Goal: Task Accomplishment & Management: Complete application form

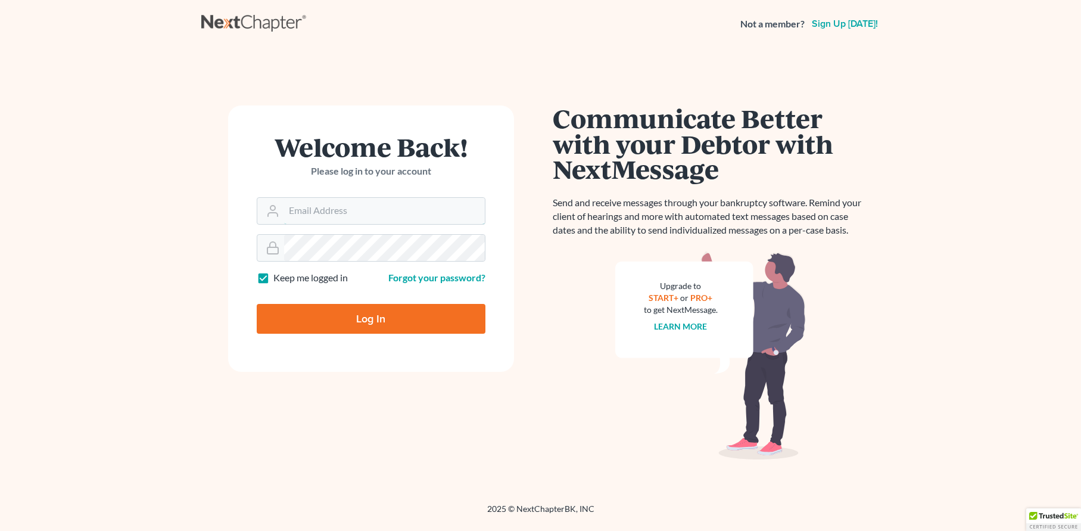
type input "[EMAIL_ADDRESS][DOMAIN_NAME]"
click at [401, 318] on input "Log In" at bounding box center [371, 319] width 229 height 30
type input "Thinking..."
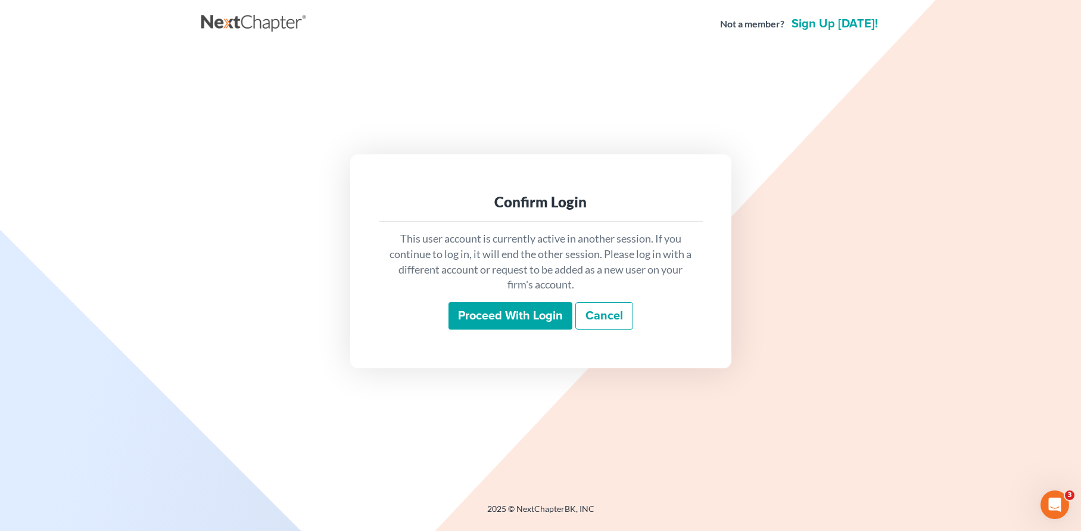
click at [529, 316] on input "Proceed with login" at bounding box center [511, 315] width 124 height 27
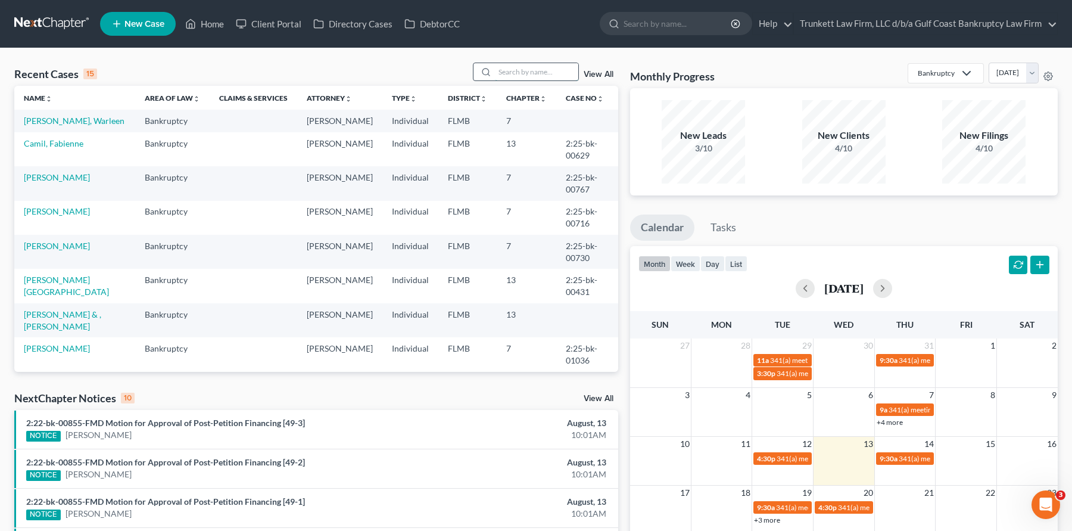
click at [512, 71] on input "search" at bounding box center [536, 71] width 83 height 17
type input "rihl"
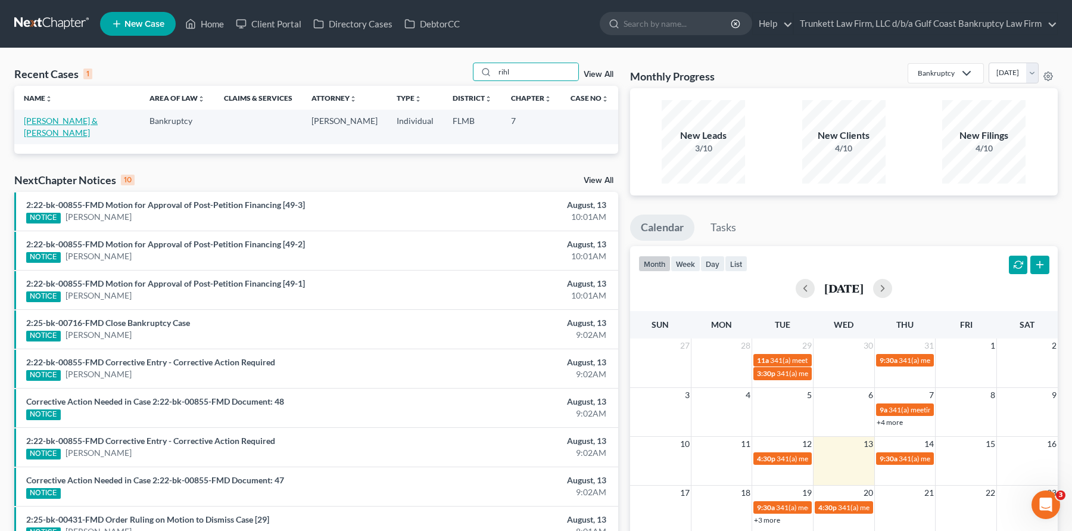
click at [70, 124] on link "[PERSON_NAME] & [PERSON_NAME]" at bounding box center [61, 127] width 74 height 22
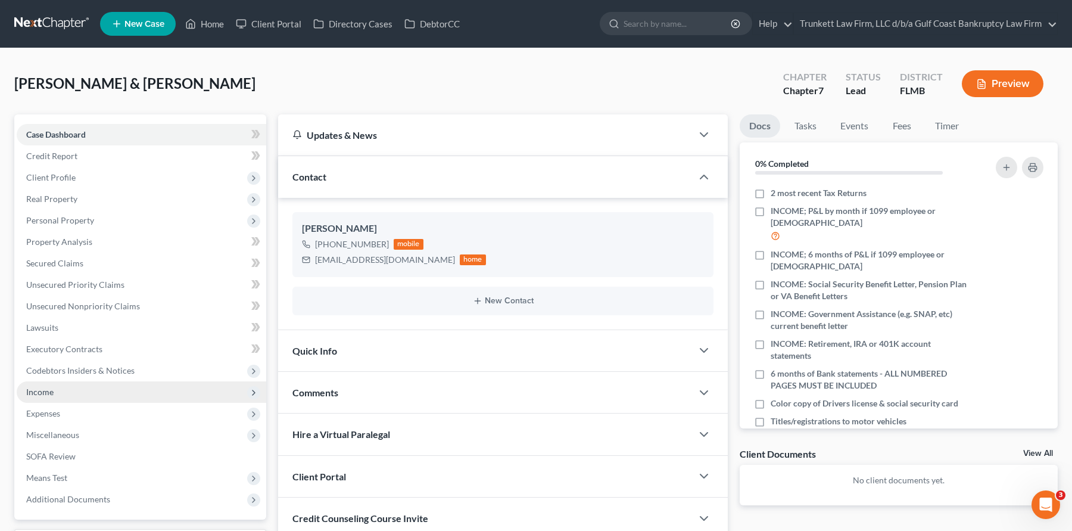
click at [68, 396] on span "Income" at bounding box center [142, 391] width 250 height 21
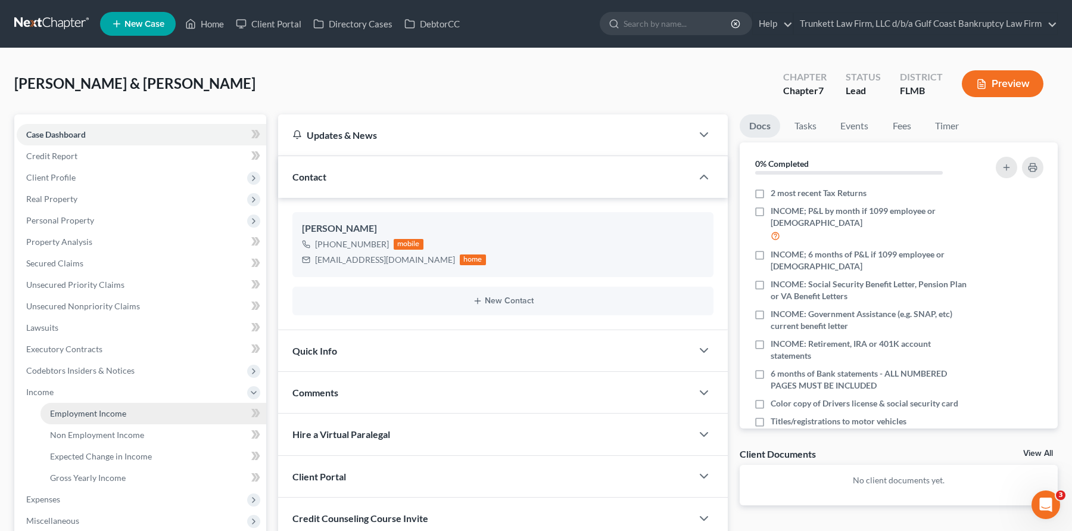
click at [117, 408] on span "Employment Income" at bounding box center [88, 413] width 76 height 10
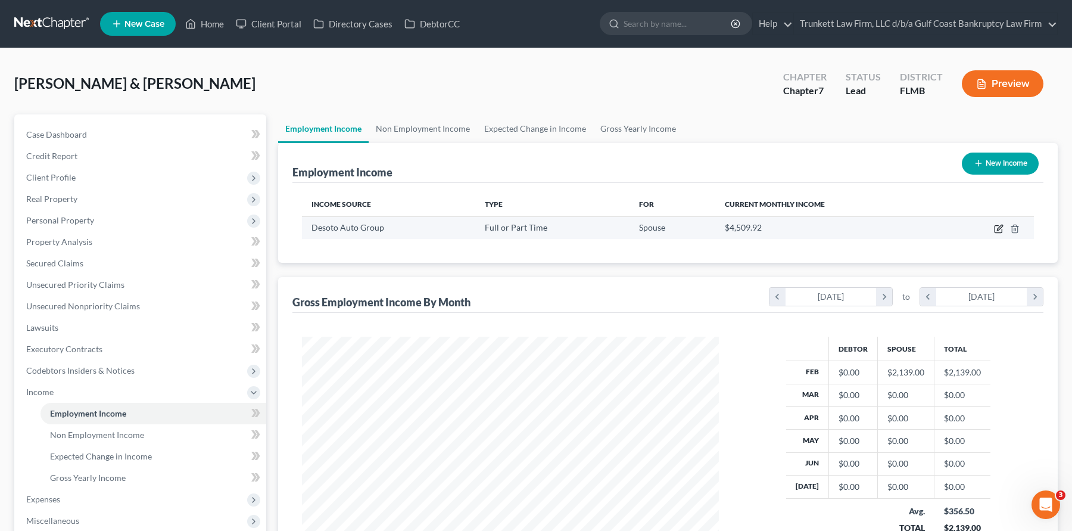
click at [1001, 224] on icon "button" at bounding box center [999, 229] width 10 height 10
select select "0"
select select "9"
select select "3"
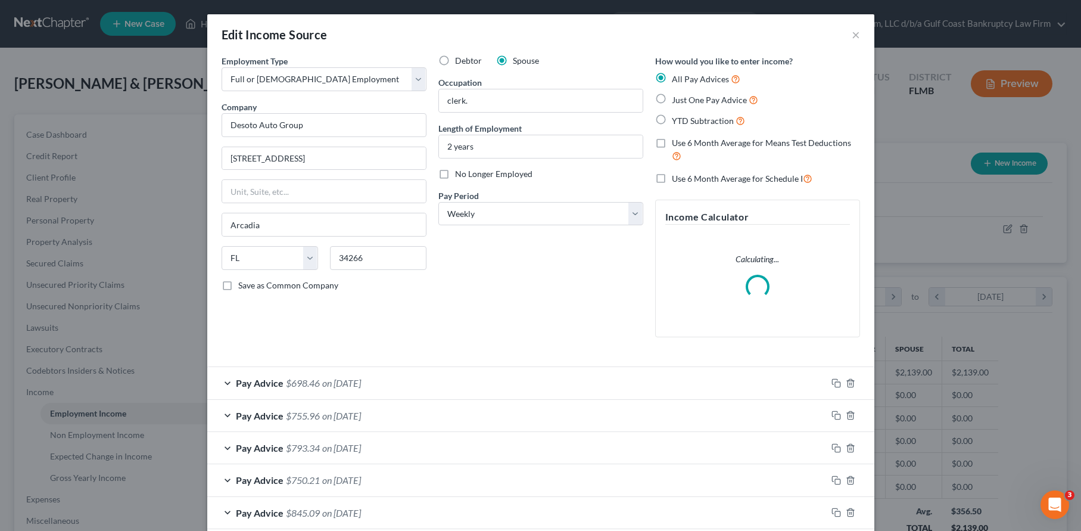
scroll to position [214, 445]
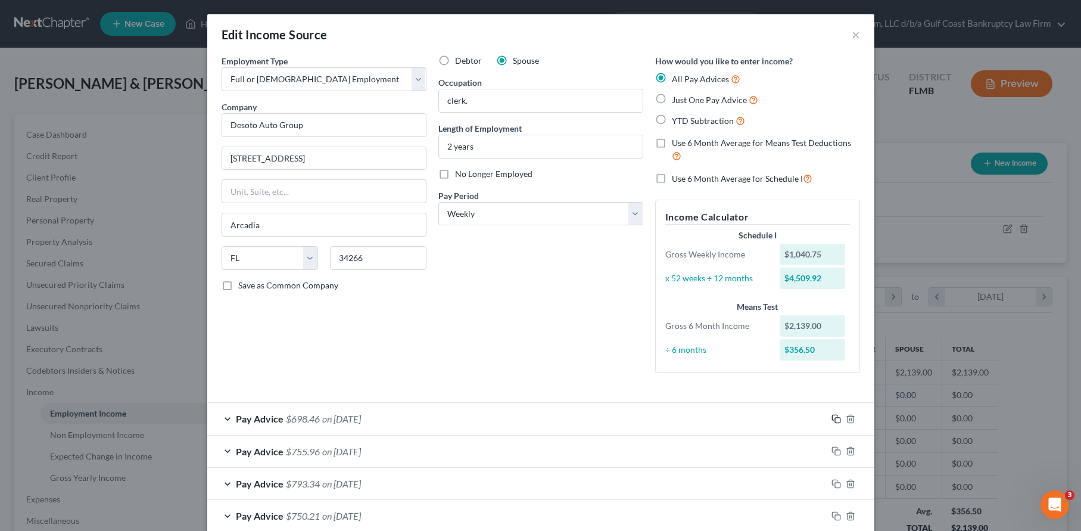
click at [832, 417] on icon "button" at bounding box center [837, 419] width 10 height 10
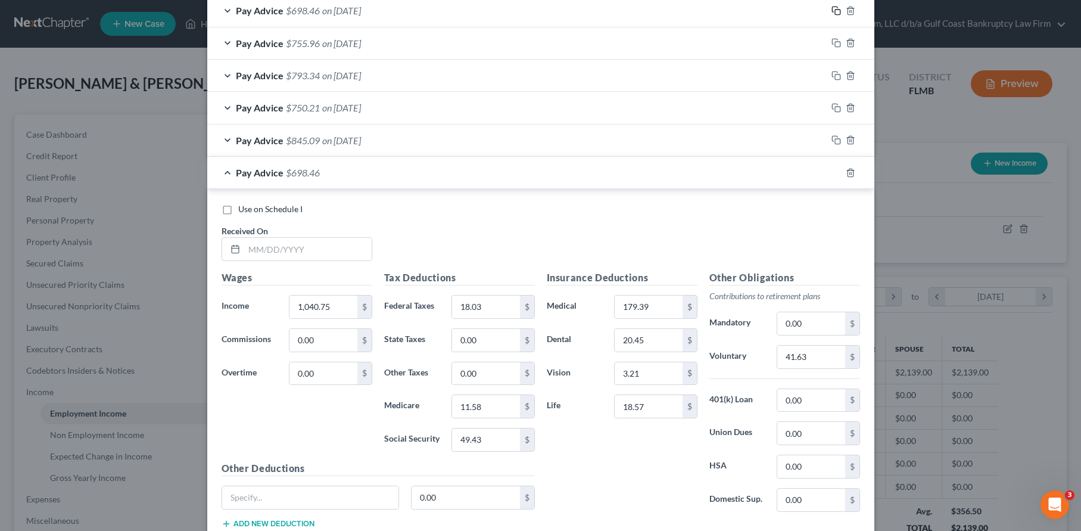
scroll to position [417, 0]
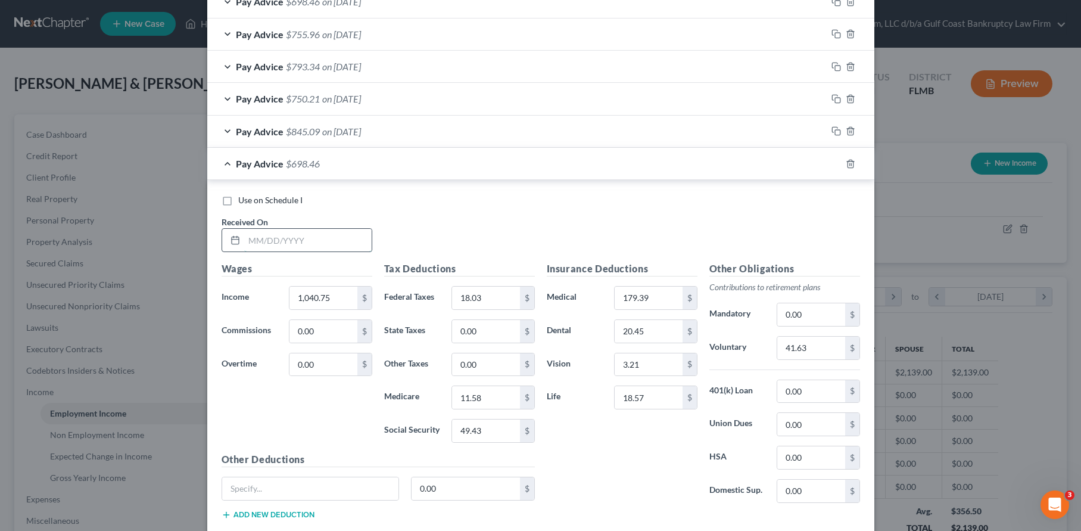
click at [290, 241] on input "text" at bounding box center [307, 240] width 127 height 23
type input "[DATE]"
click at [333, 299] on input "1,040.75" at bounding box center [323, 298] width 67 height 23
drag, startPoint x: 278, startPoint y: 294, endPoint x: 252, endPoint y: 290, distance: 26.5
click at [257, 294] on div "Income * 558.76 $" at bounding box center [297, 298] width 163 height 24
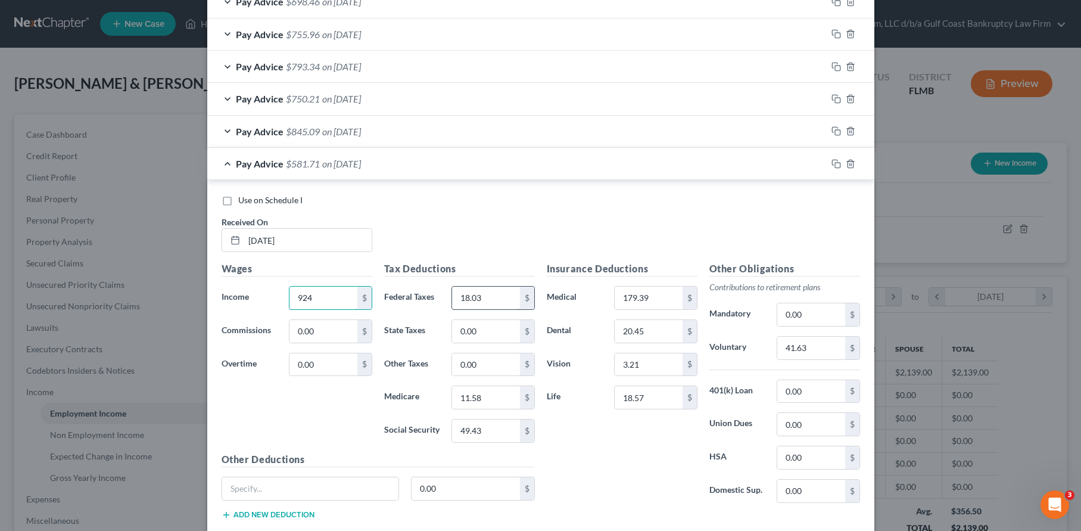
type input "924"
click at [478, 300] on input "18.03" at bounding box center [485, 298] width 67 height 23
drag, startPoint x: 482, startPoint y: 297, endPoint x: 418, endPoint y: 296, distance: 64.3
click at [432, 296] on div "Federal Taxes 42.29 $" at bounding box center [459, 298] width 163 height 24
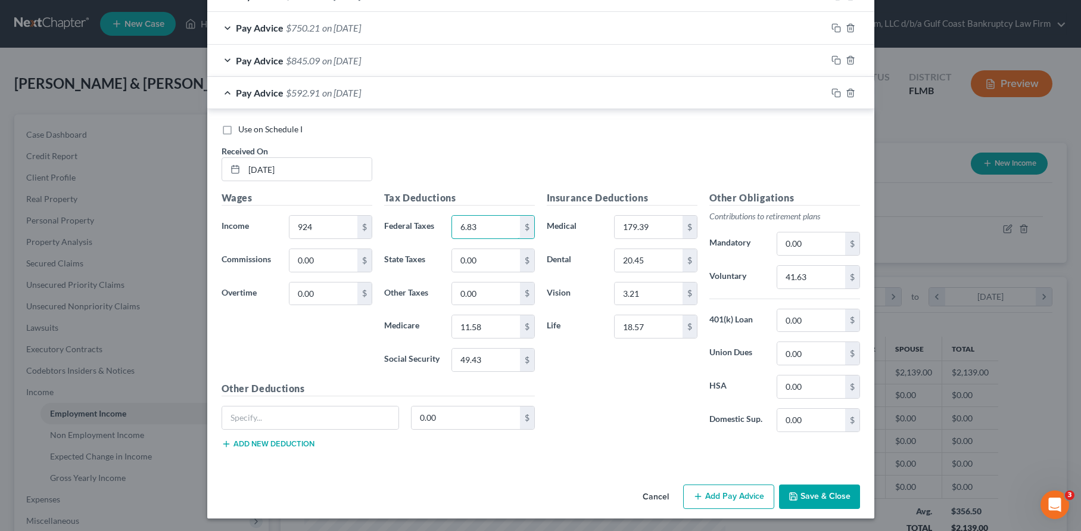
scroll to position [490, 0]
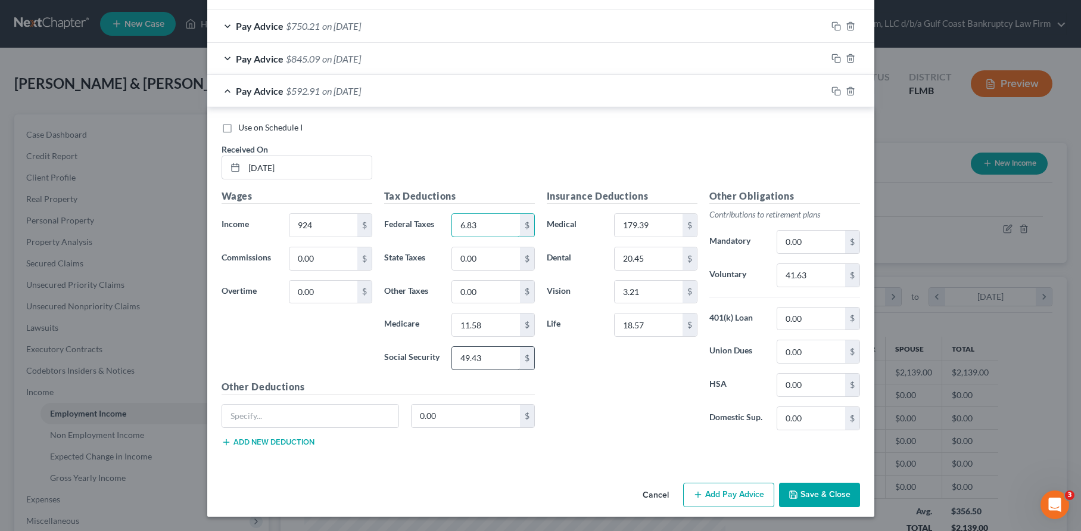
type input "6.83"
drag, startPoint x: 463, startPoint y: 360, endPoint x: 460, endPoint y: 372, distance: 12.3
click at [463, 362] on input "49.43" at bounding box center [485, 358] width 67 height 23
type input "42.29"
click at [832, 91] on icon "button" at bounding box center [837, 91] width 10 height 10
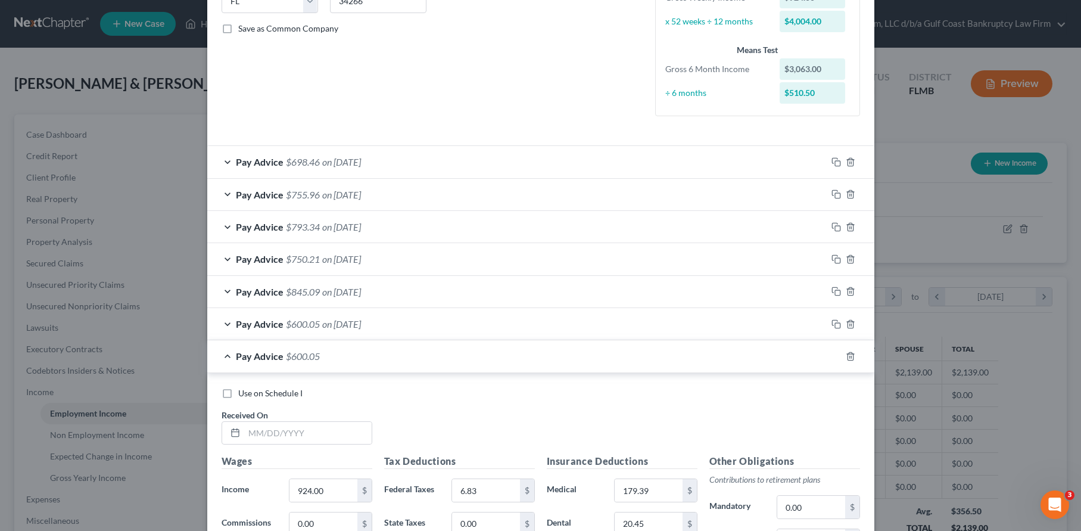
scroll to position [251, 0]
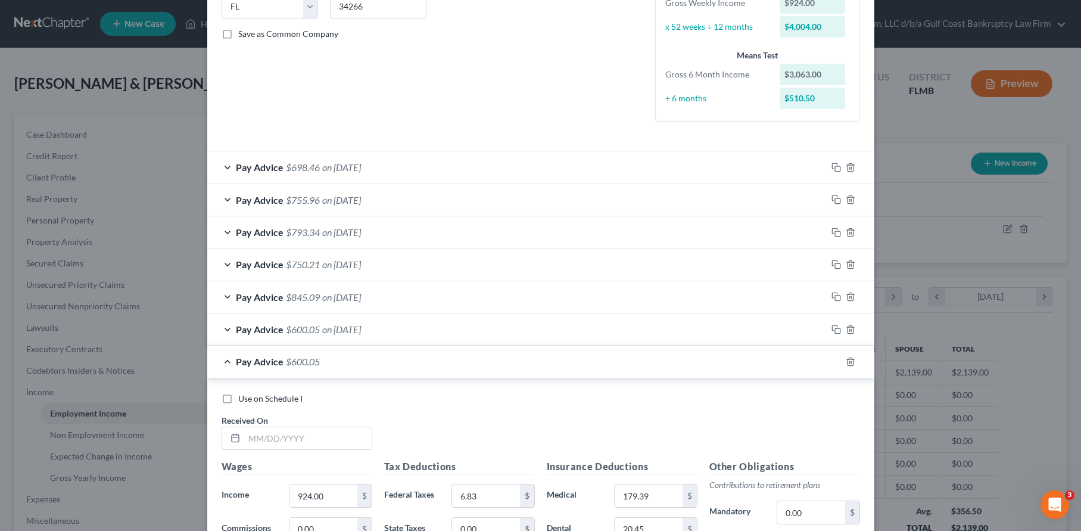
click at [347, 197] on span "on [DATE]" at bounding box center [341, 199] width 39 height 11
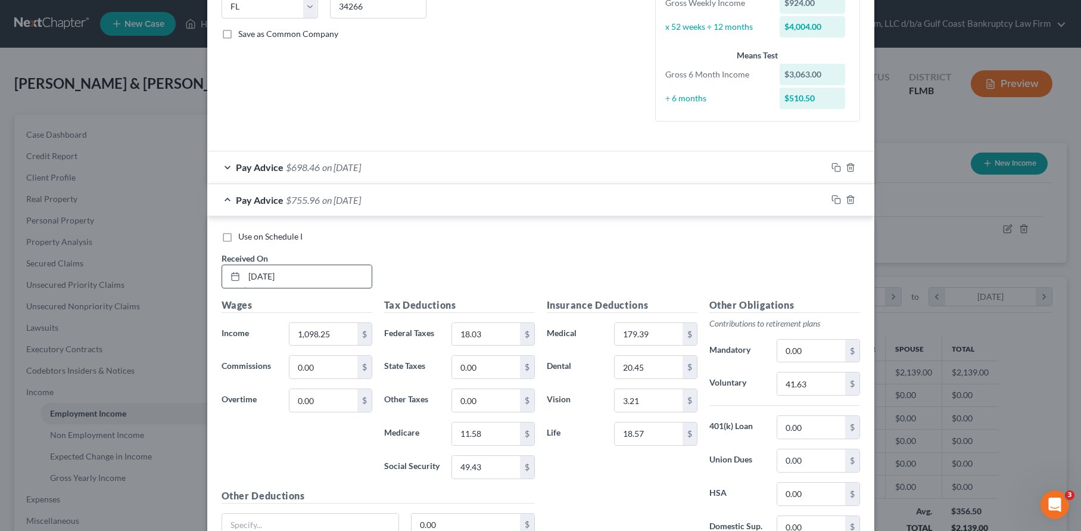
click at [301, 276] on input "[DATE]" at bounding box center [307, 276] width 127 height 23
click at [306, 274] on input "[DATE]" at bounding box center [307, 276] width 127 height 23
drag, startPoint x: 245, startPoint y: 279, endPoint x: 270, endPoint y: 285, distance: 25.7
click at [247, 279] on input "[DATE]" at bounding box center [307, 276] width 127 height 23
type input "[DATE]"
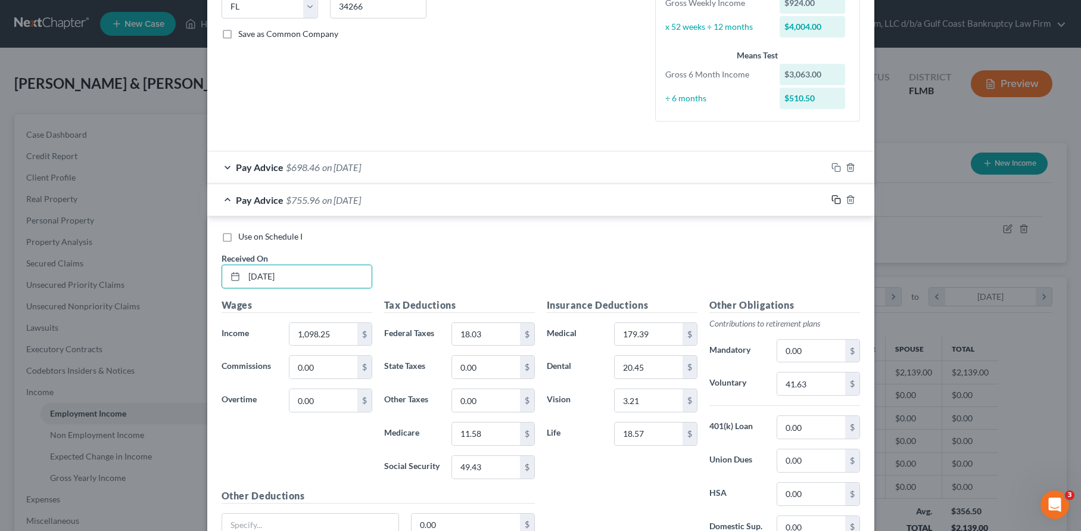
click at [835, 198] on rect "button" at bounding box center [837, 200] width 5 height 5
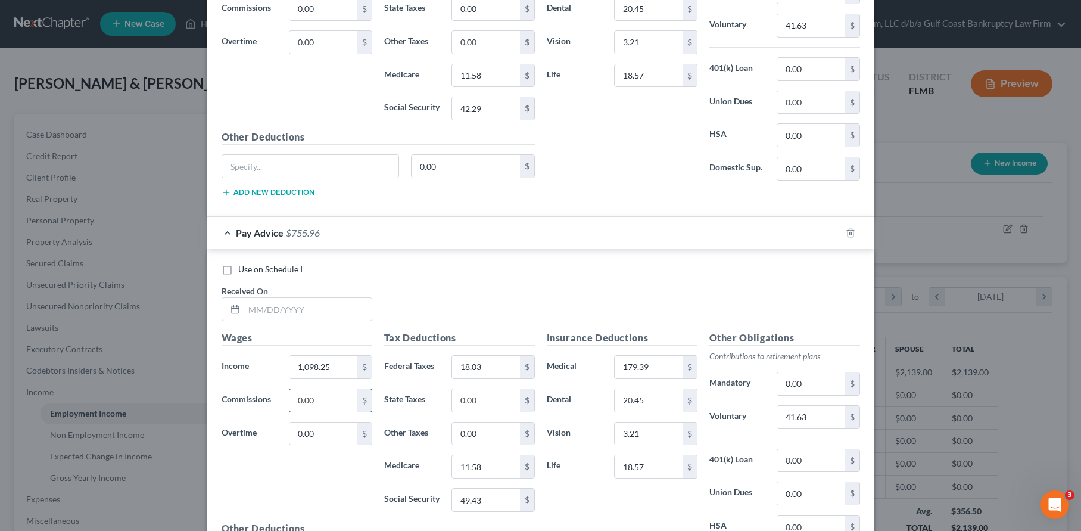
scroll to position [787, 0]
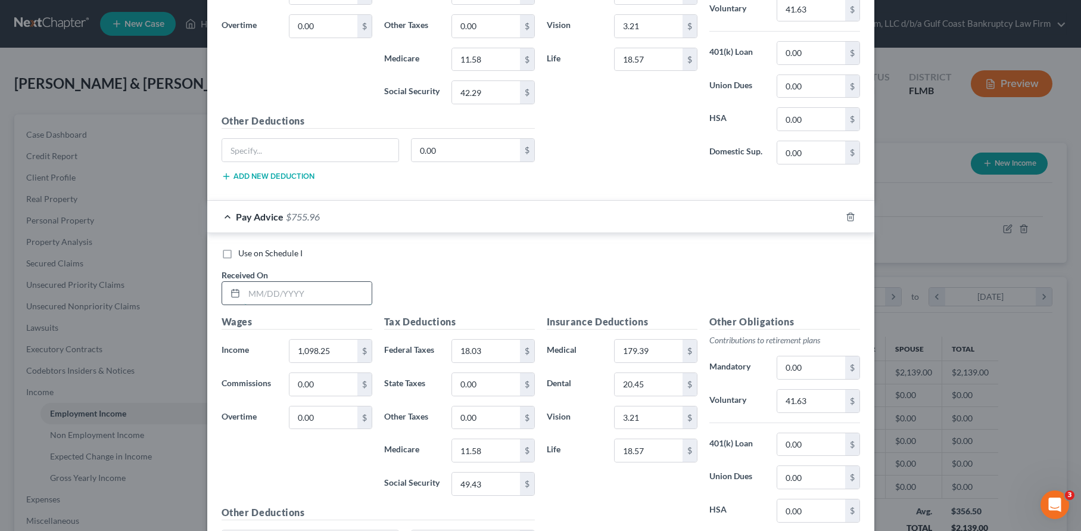
click at [303, 290] on input "text" at bounding box center [307, 293] width 127 height 23
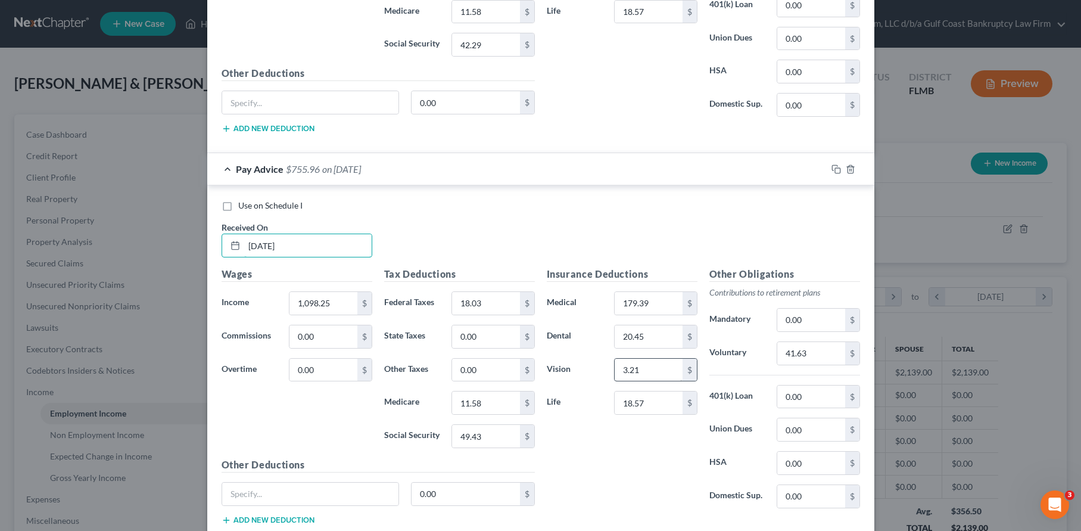
scroll to position [907, 0]
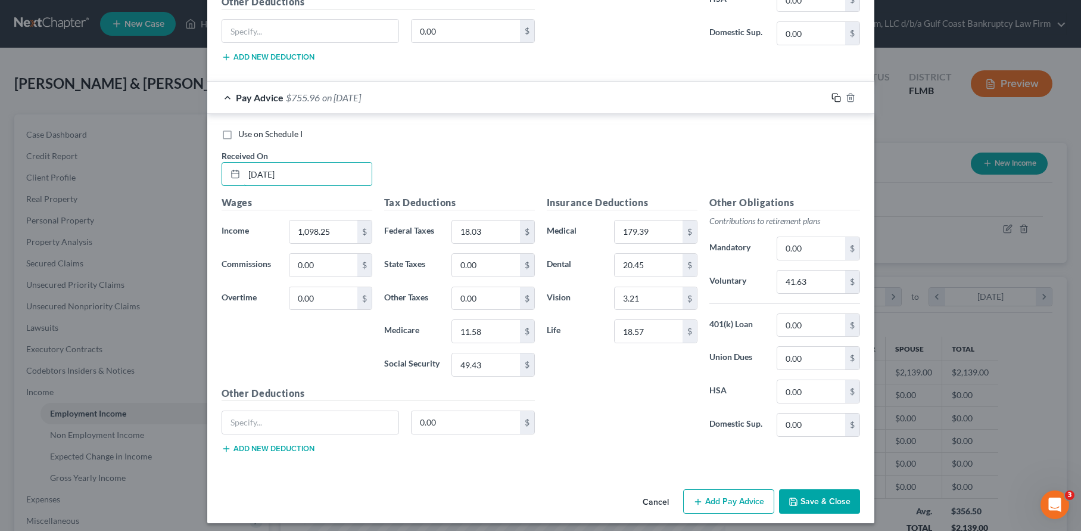
type input "[DATE]"
click at [836, 101] on rect "button" at bounding box center [837, 99] width 5 height 5
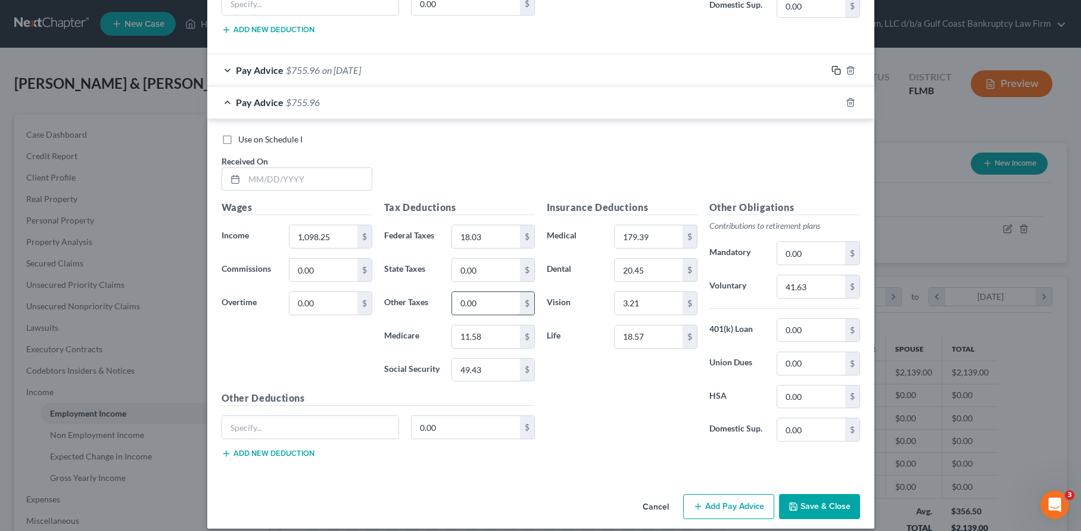
scroll to position [946, 0]
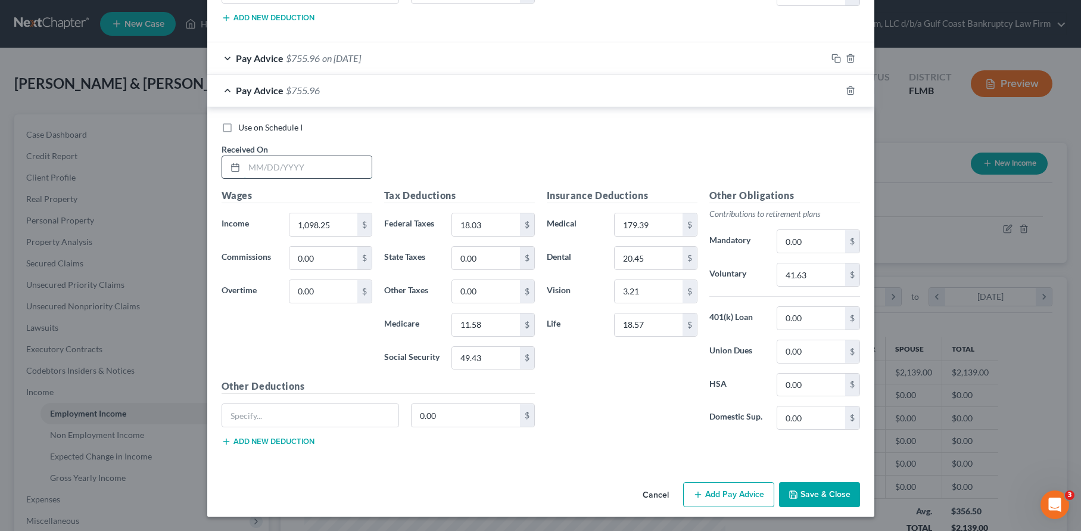
click at [319, 167] on input "text" at bounding box center [307, 167] width 127 height 23
type input "[DATE]"
click at [835, 89] on rect "button" at bounding box center [837, 91] width 5 height 5
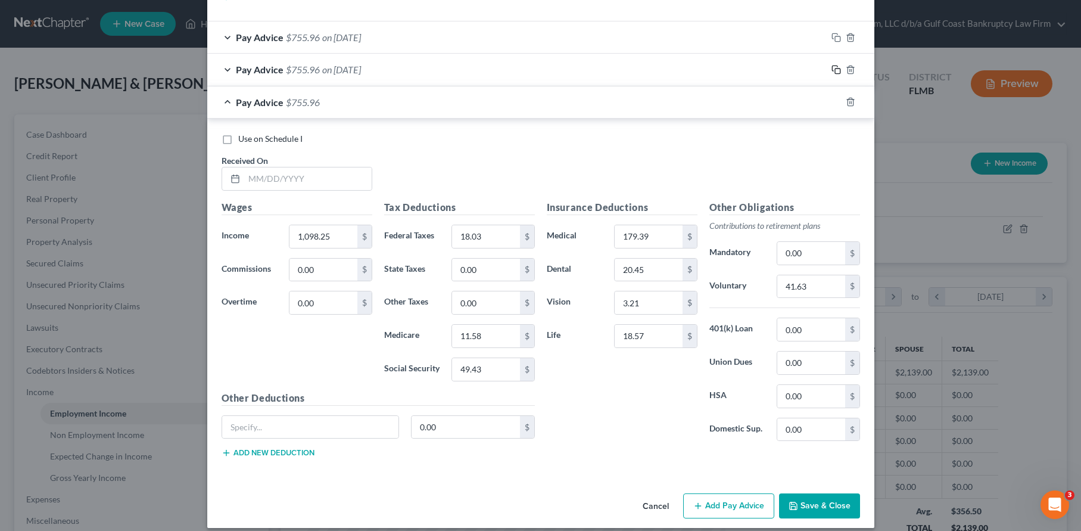
scroll to position [978, 0]
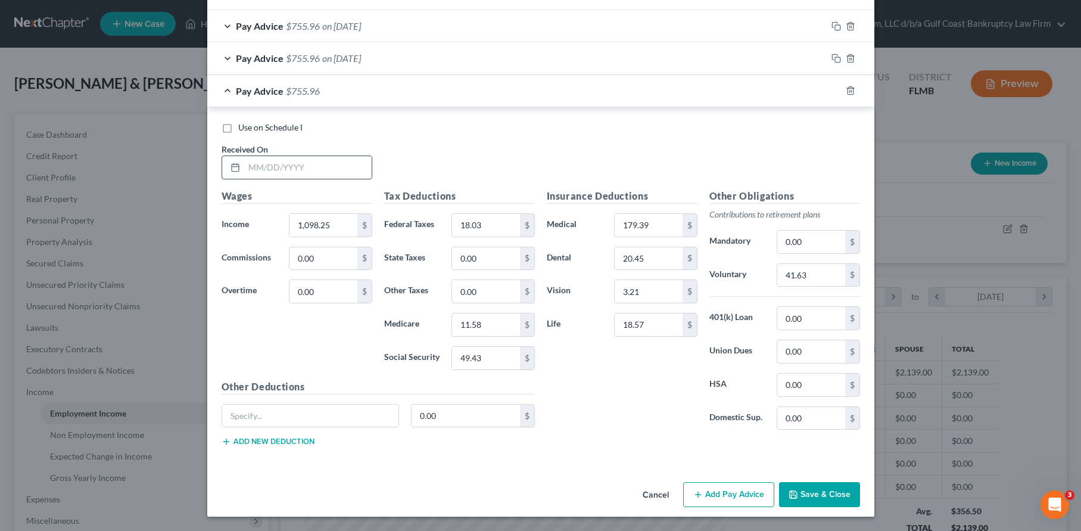
click at [294, 169] on input "text" at bounding box center [307, 167] width 127 height 23
type input "[DATE]"
click at [834, 91] on icon "button" at bounding box center [837, 91] width 10 height 10
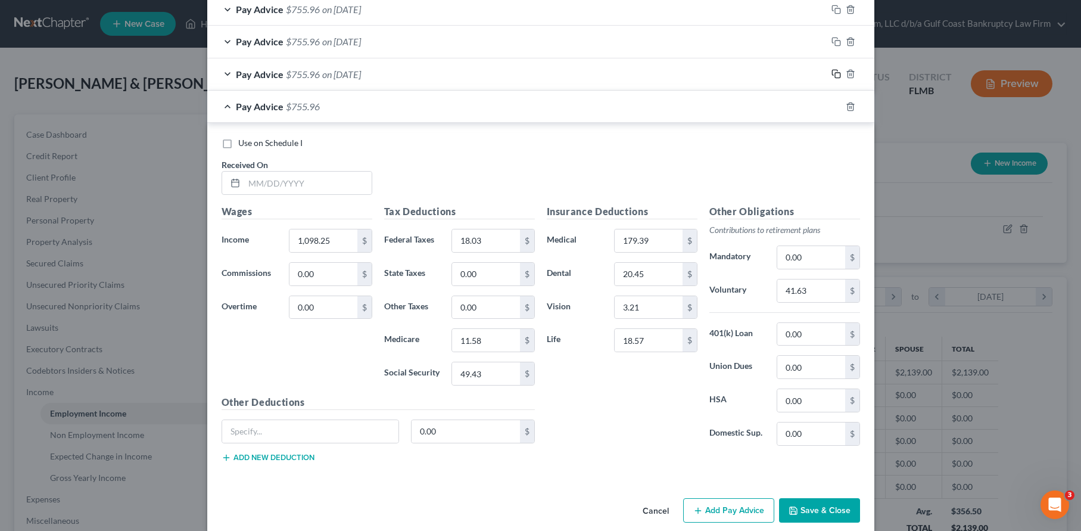
scroll to position [1010, 0]
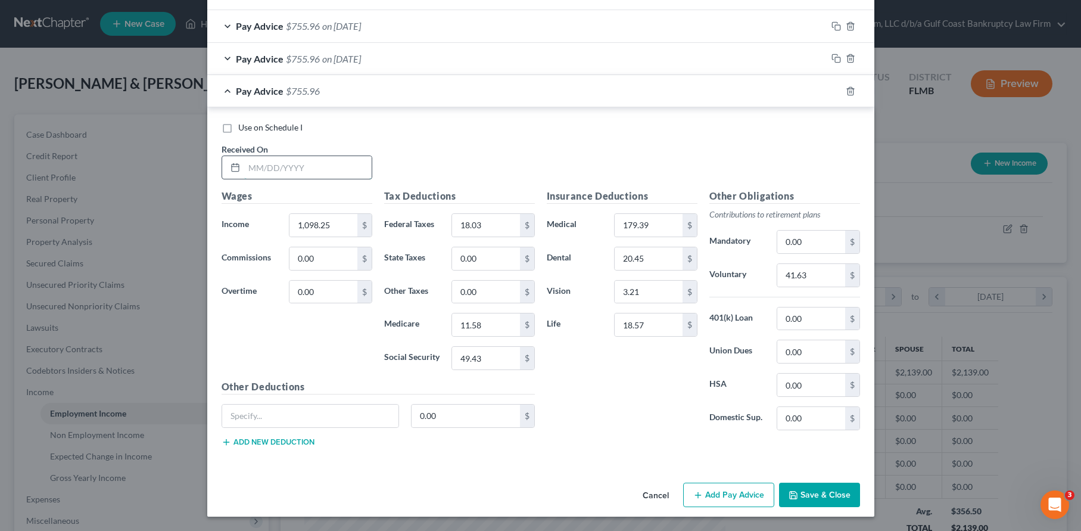
click at [288, 172] on input "text" at bounding box center [307, 167] width 127 height 23
type input "[DATE]"
click at [832, 91] on icon "button" at bounding box center [837, 91] width 10 height 10
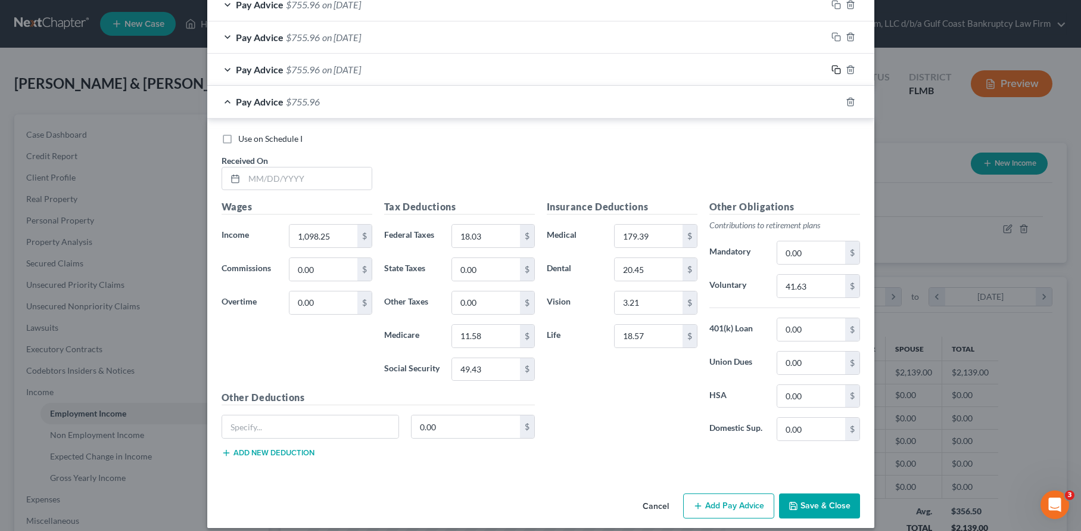
scroll to position [1043, 0]
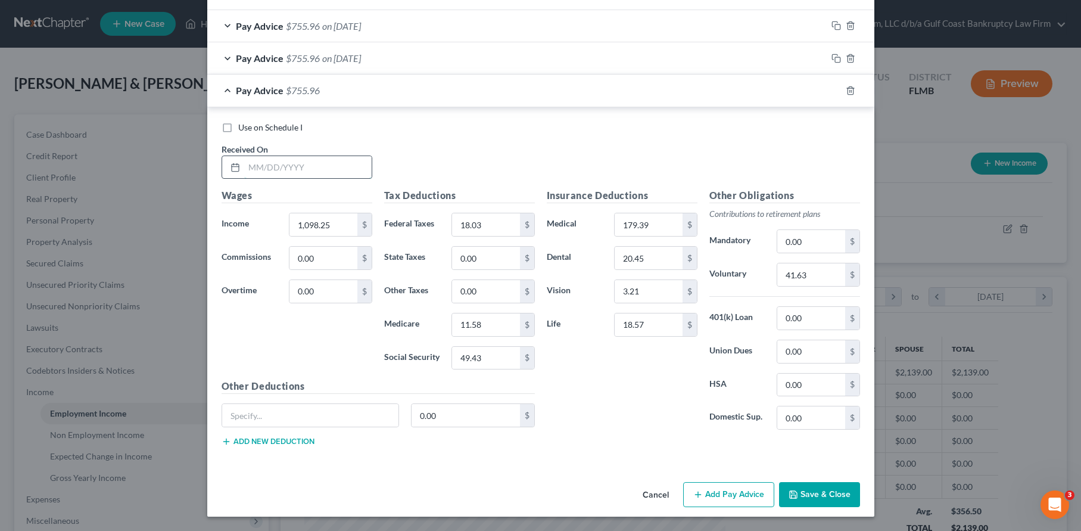
click at [299, 163] on input "text" at bounding box center [307, 167] width 127 height 23
type input "-"
type input "[DATE]"
click at [832, 89] on icon "button" at bounding box center [834, 88] width 5 height 5
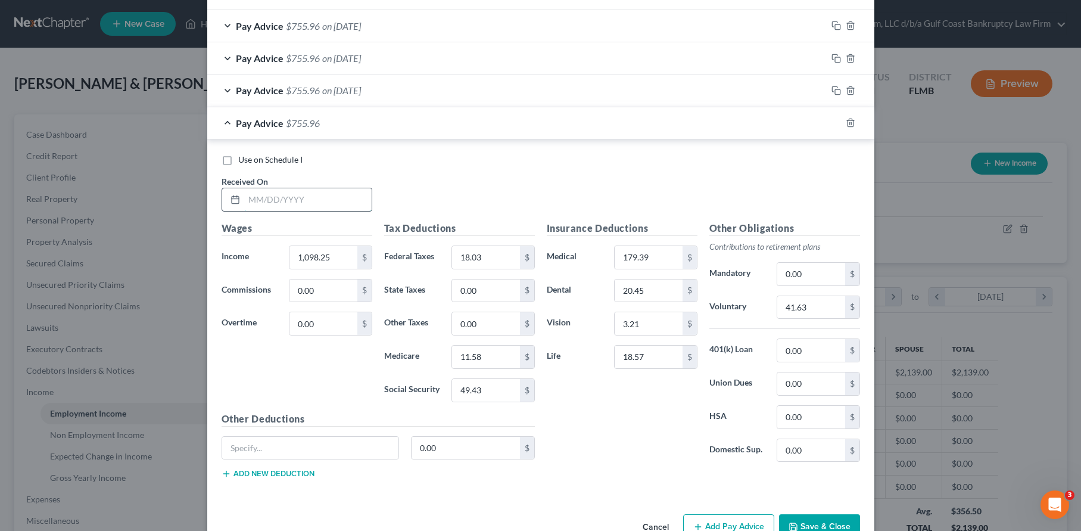
click at [325, 201] on input "text" at bounding box center [307, 199] width 127 height 23
type input "[DATE]"
click at [832, 120] on icon "button" at bounding box center [837, 123] width 10 height 10
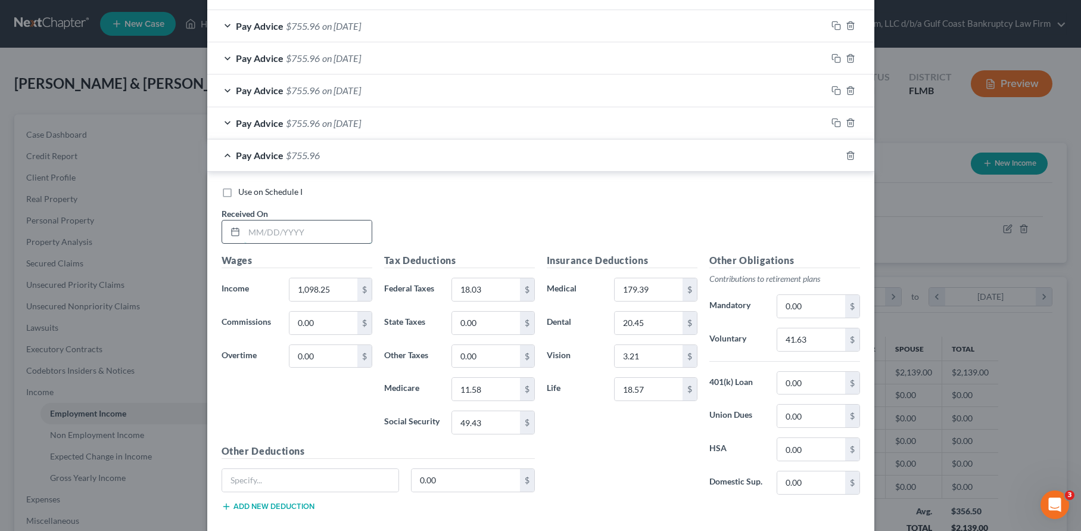
click at [289, 234] on input "text" at bounding box center [307, 231] width 127 height 23
type input "[DATE]"
click at [832, 157] on icon "button" at bounding box center [837, 156] width 10 height 10
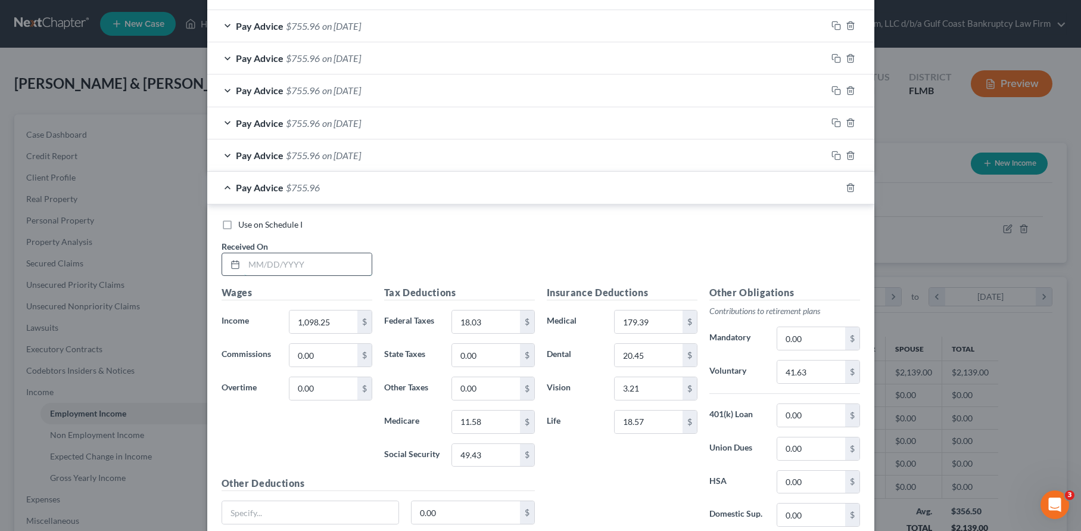
click at [312, 267] on input "text" at bounding box center [307, 264] width 127 height 23
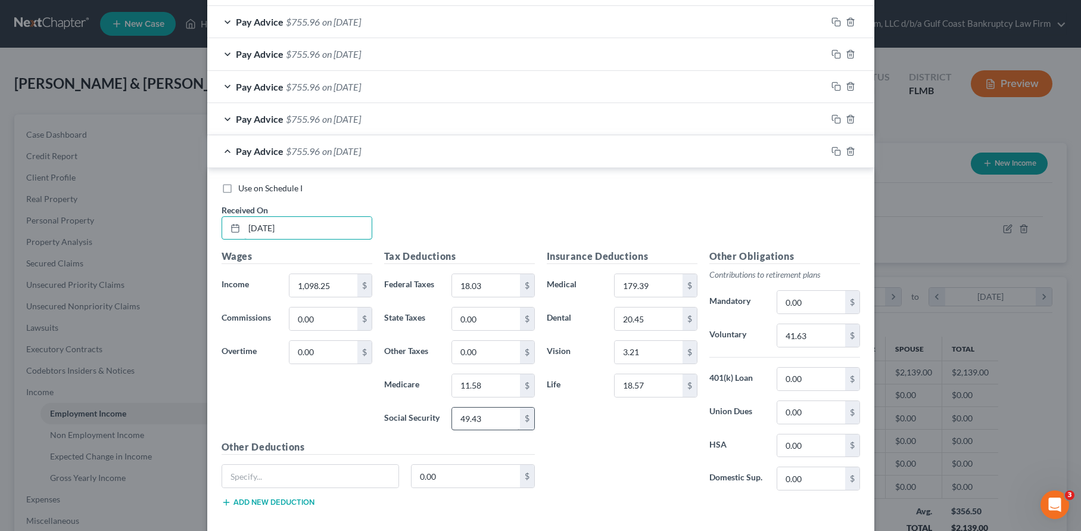
scroll to position [1140, 0]
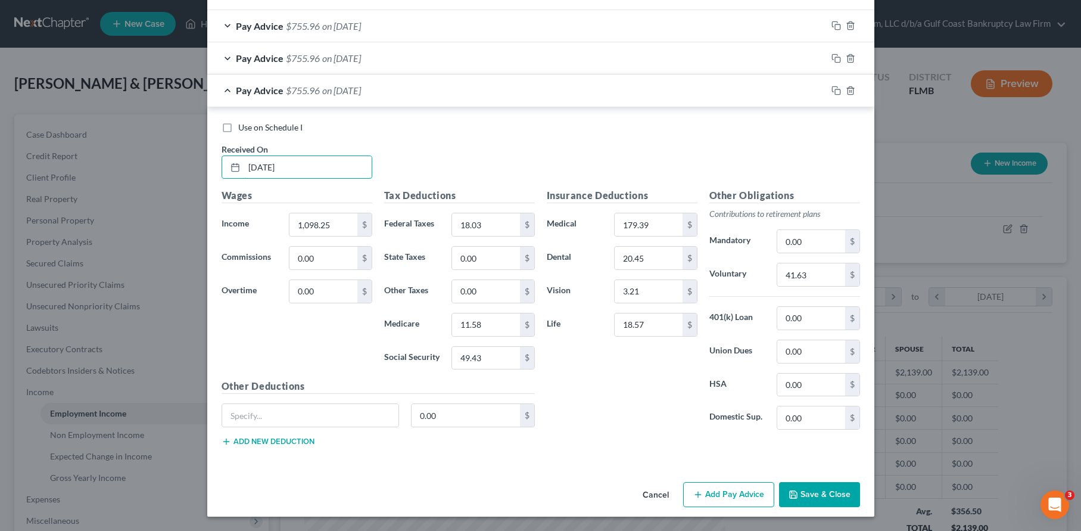
type input "[DATE]"
click at [822, 494] on button "Save & Close" at bounding box center [819, 494] width 81 height 25
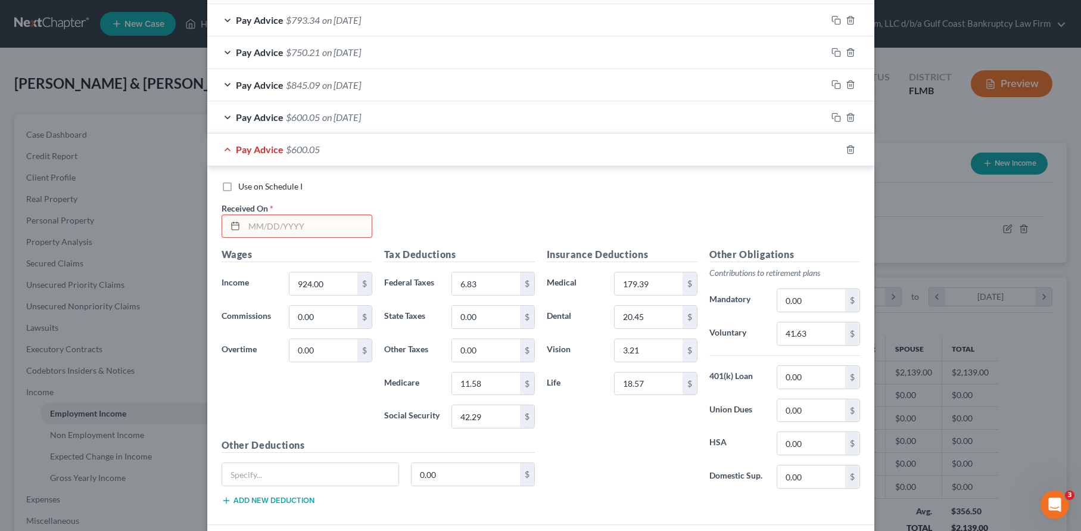
scroll to position [425, 0]
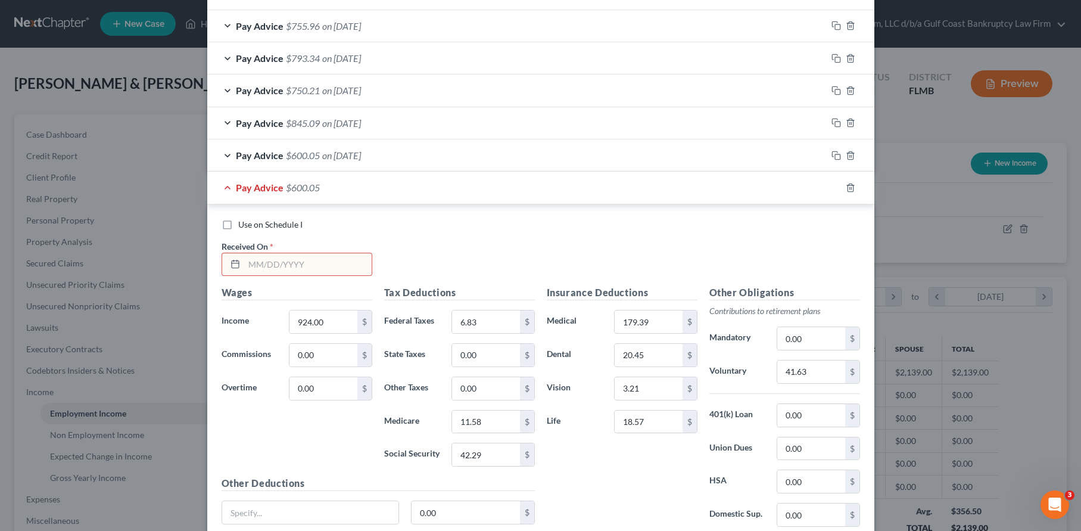
click at [319, 263] on input "text" at bounding box center [307, 264] width 127 height 23
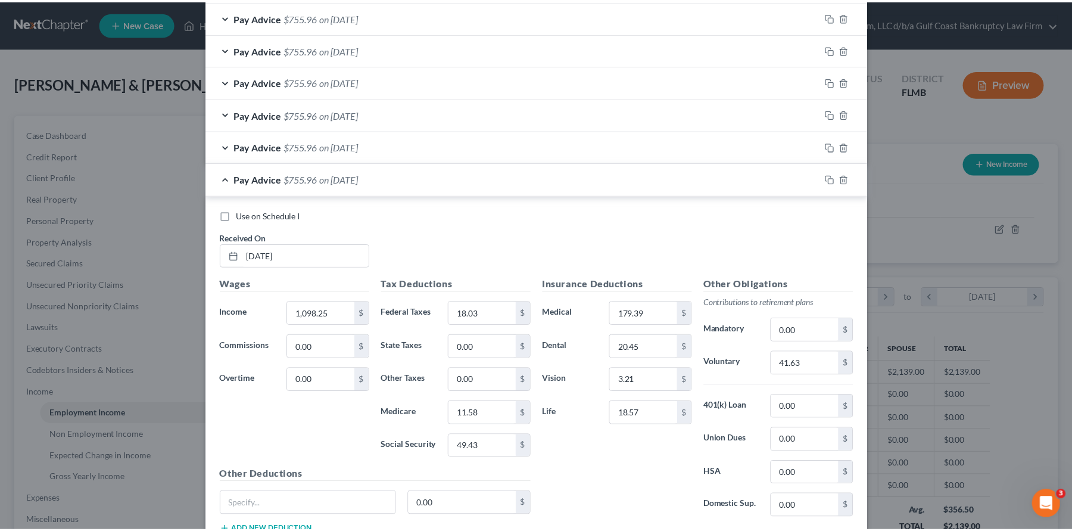
scroll to position [1140, 0]
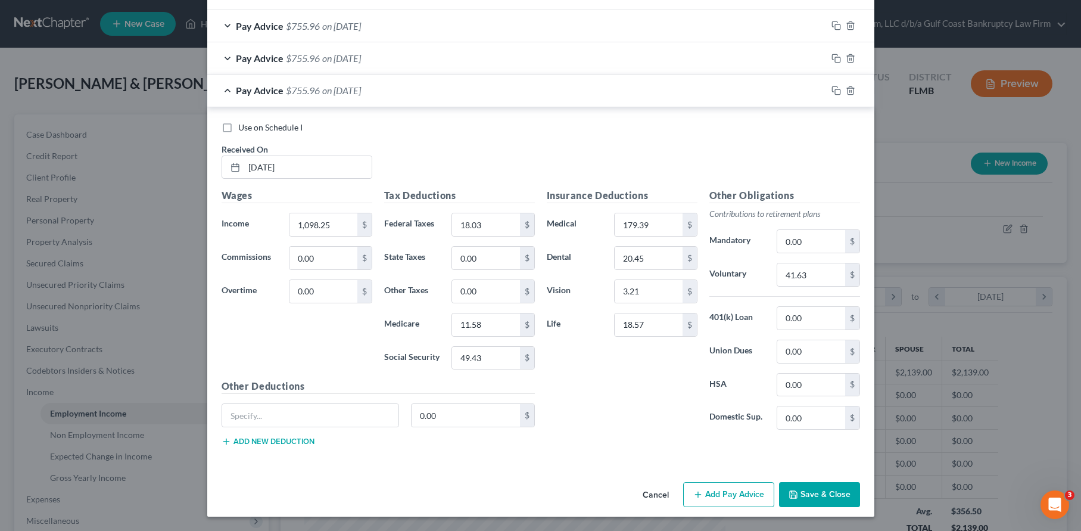
type input "[DATE]"
click at [813, 497] on button "Save & Close" at bounding box center [819, 494] width 81 height 25
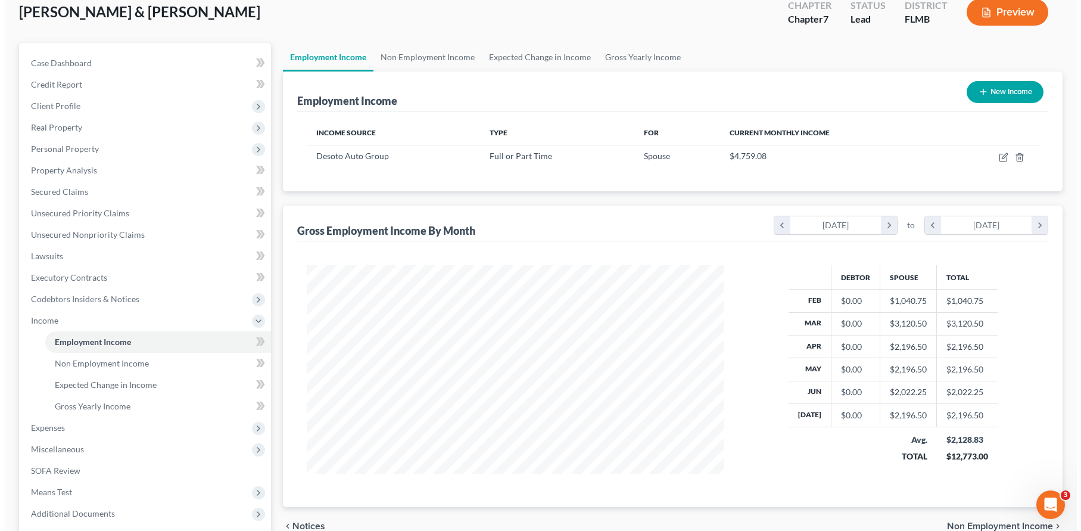
scroll to position [179, 0]
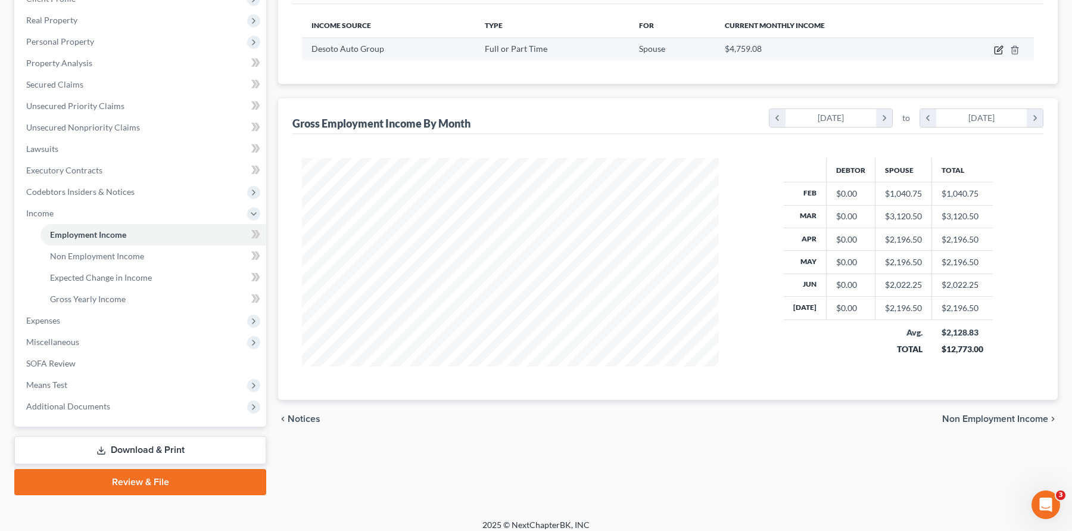
click at [996, 47] on icon "button" at bounding box center [998, 50] width 7 height 7
select select "0"
select select "9"
select select "3"
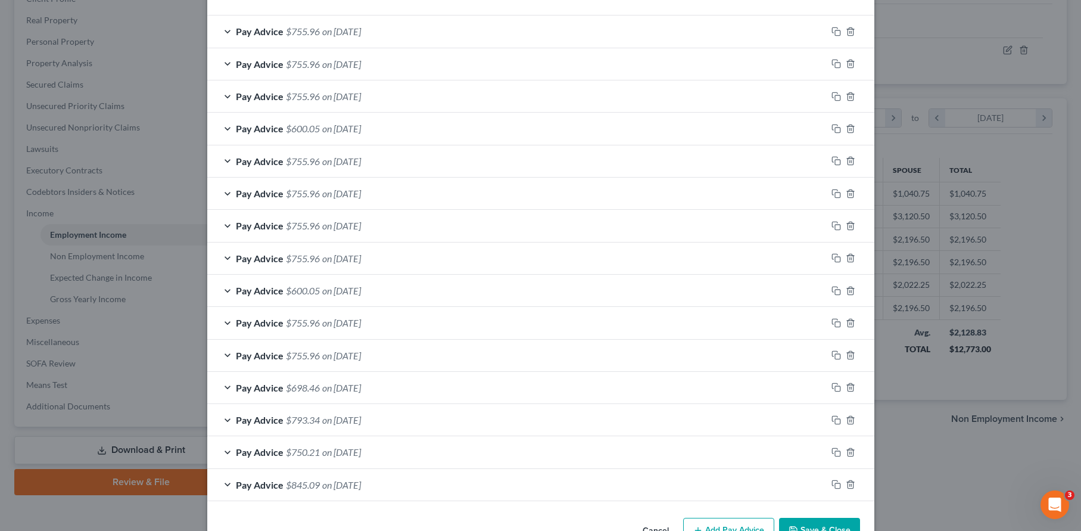
scroll to position [423, 0]
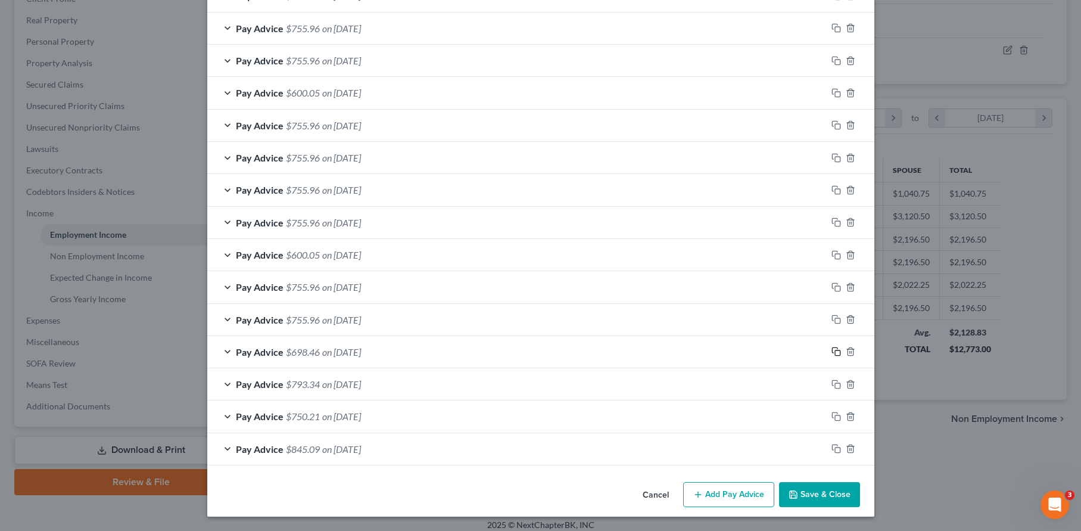
click at [835, 351] on rect "button" at bounding box center [837, 352] width 5 height 5
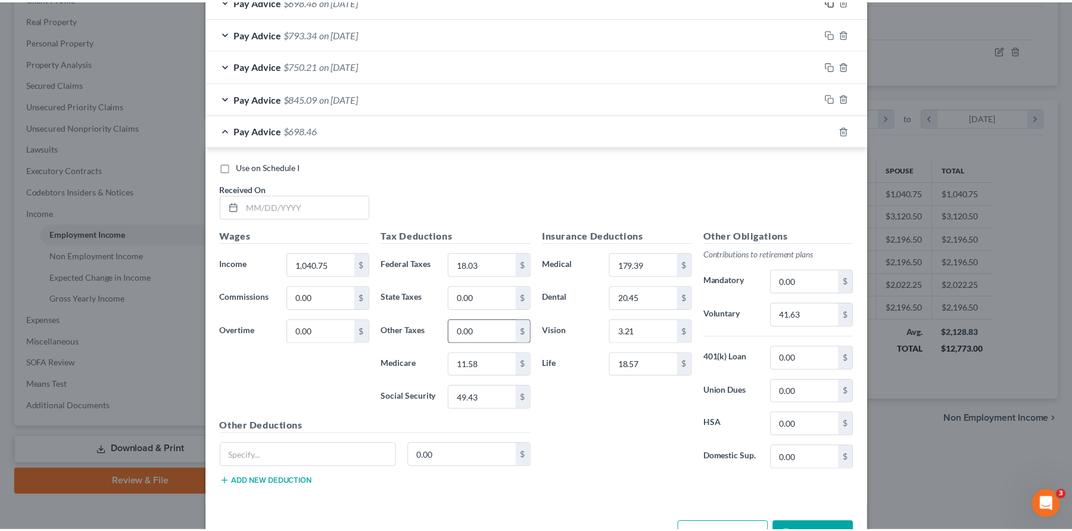
scroll to position [814, 0]
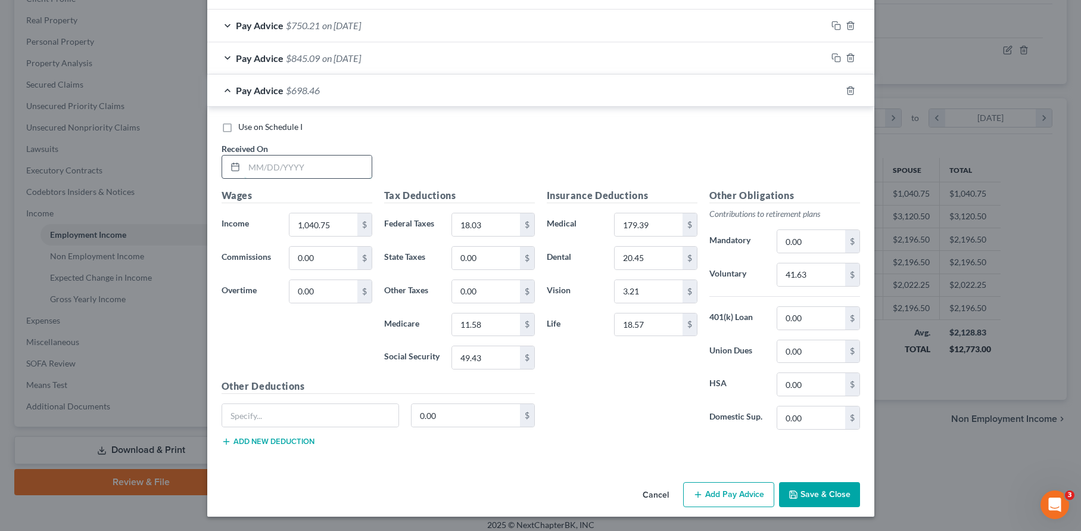
click at [290, 169] on input "text" at bounding box center [307, 166] width 127 height 23
type input "[DATE]"
click at [834, 492] on button "Save & Close" at bounding box center [819, 494] width 81 height 25
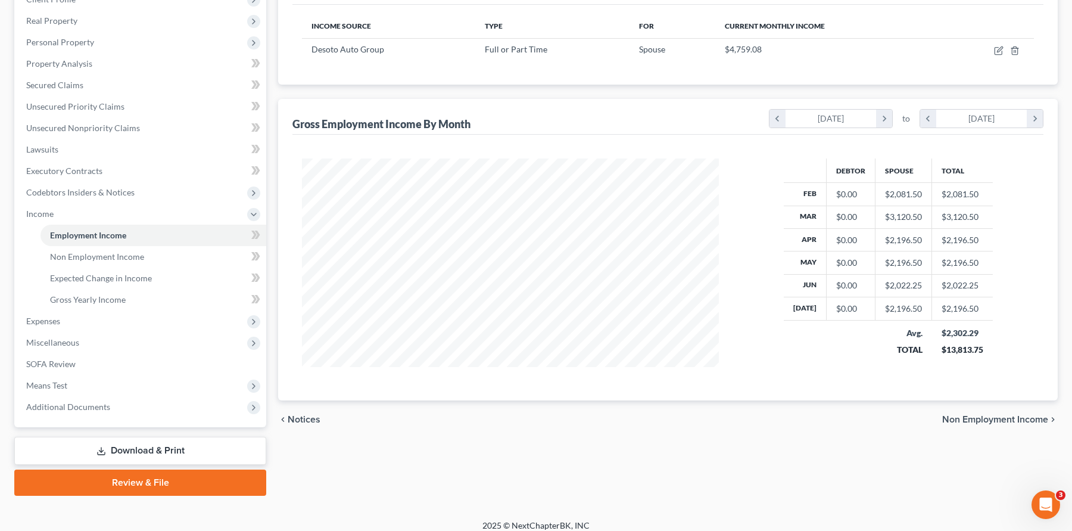
scroll to position [179, 0]
click at [73, 320] on span "Expenses" at bounding box center [142, 320] width 250 height 21
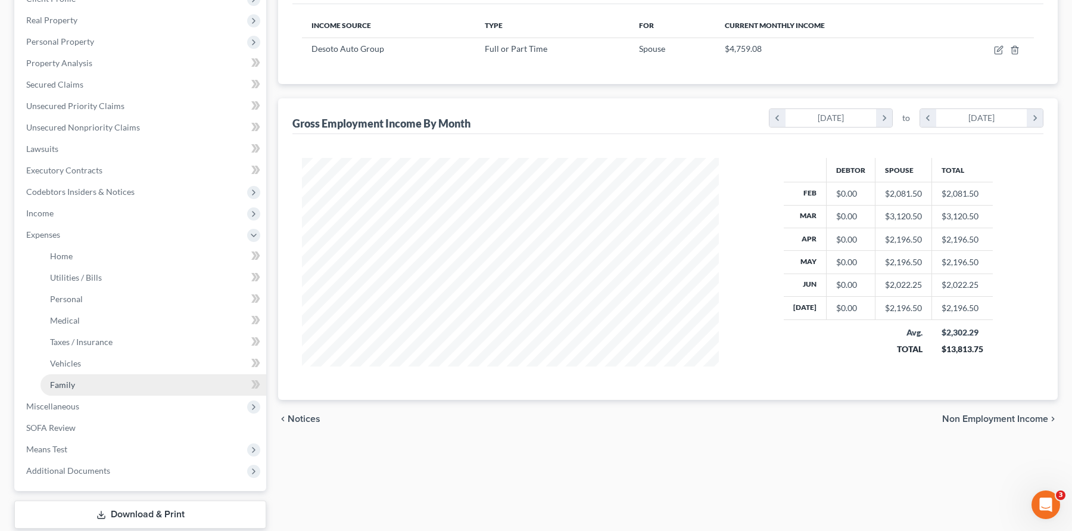
click at [79, 382] on link "Family" at bounding box center [154, 384] width 226 height 21
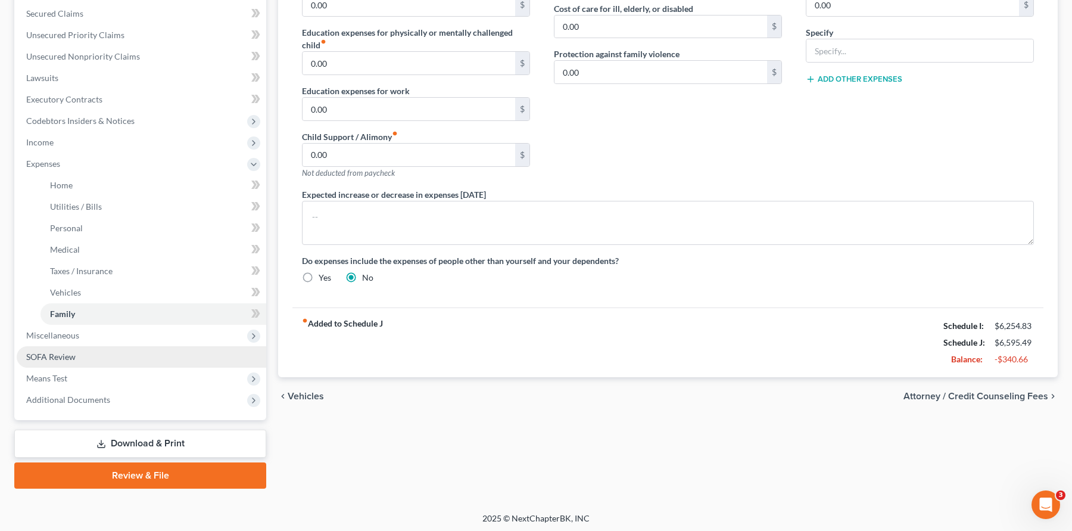
scroll to position [253, 0]
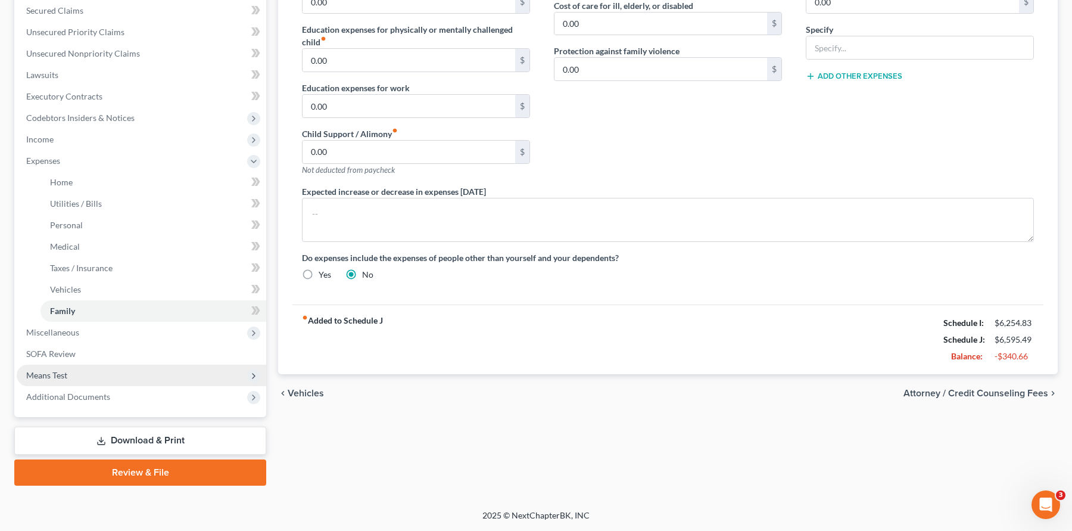
click at [76, 374] on span "Means Test" at bounding box center [142, 375] width 250 height 21
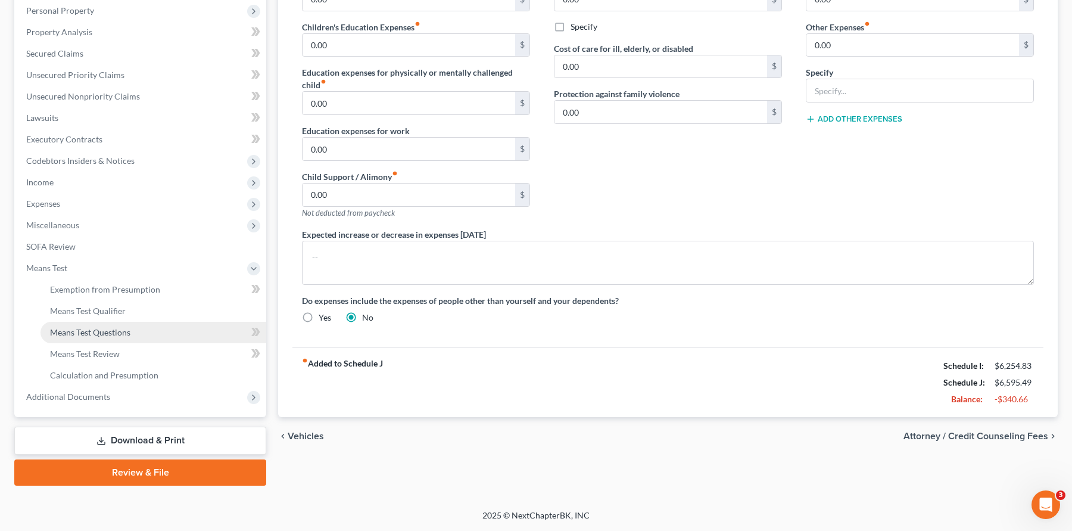
scroll to position [210, 0]
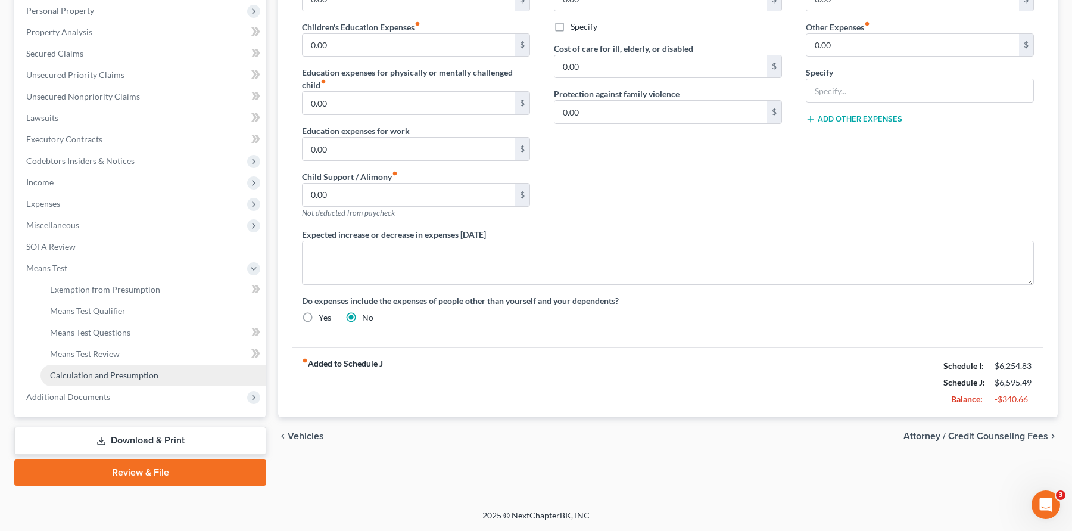
click at [123, 376] on span "Calculation and Presumption" at bounding box center [104, 375] width 108 height 10
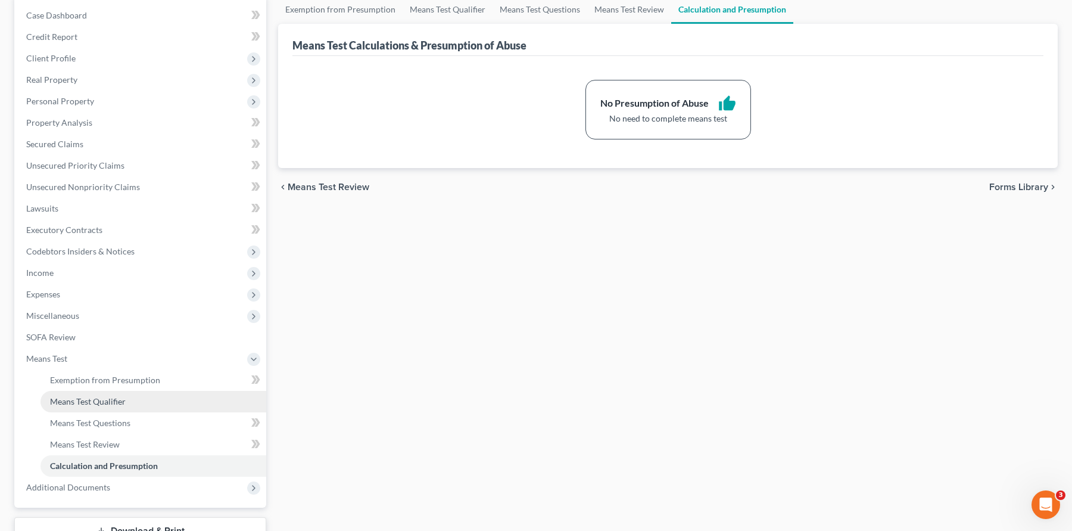
click at [117, 397] on span "Means Test Qualifier" at bounding box center [88, 401] width 76 height 10
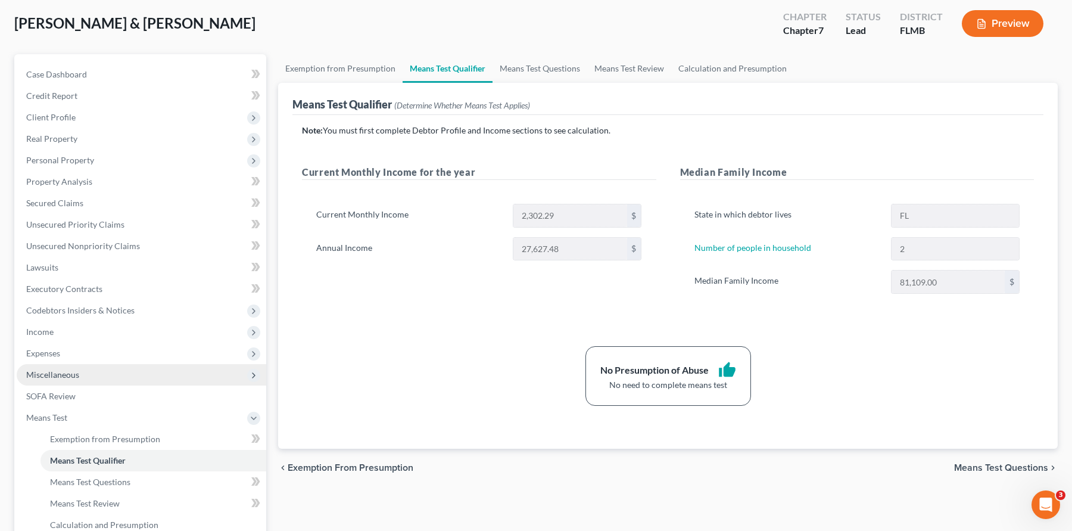
scroll to position [60, 0]
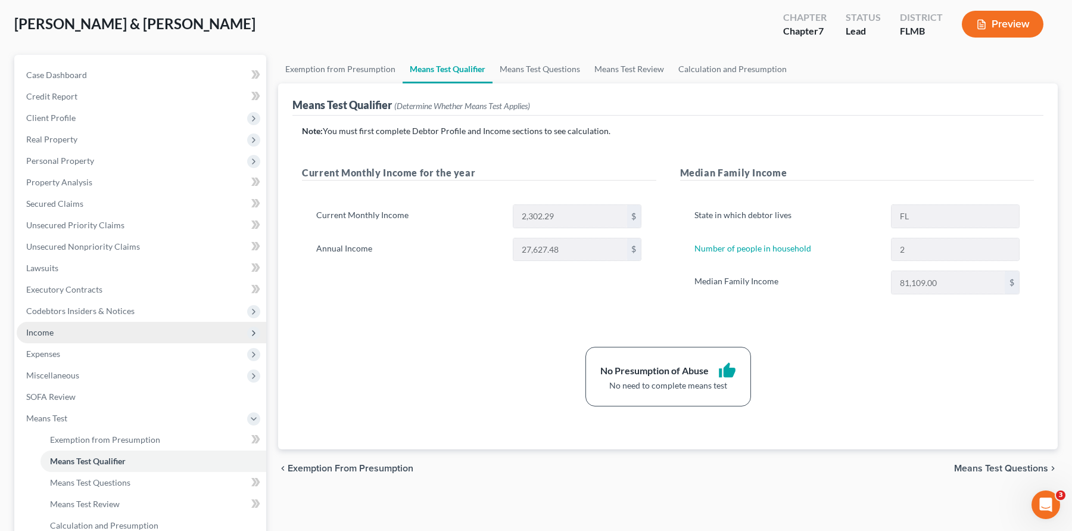
click at [65, 329] on span "Income" at bounding box center [142, 332] width 250 height 21
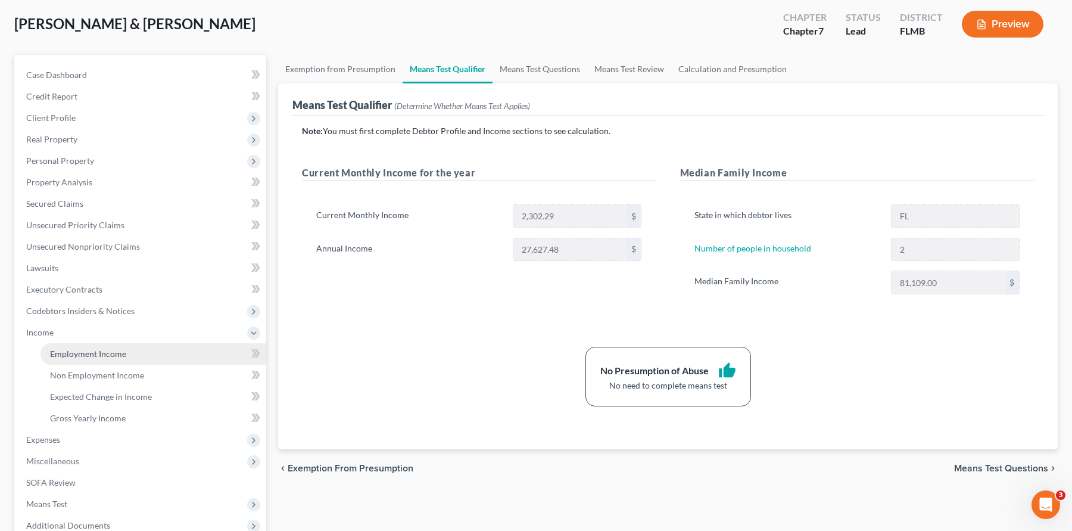
click at [89, 354] on span "Employment Income" at bounding box center [88, 353] width 76 height 10
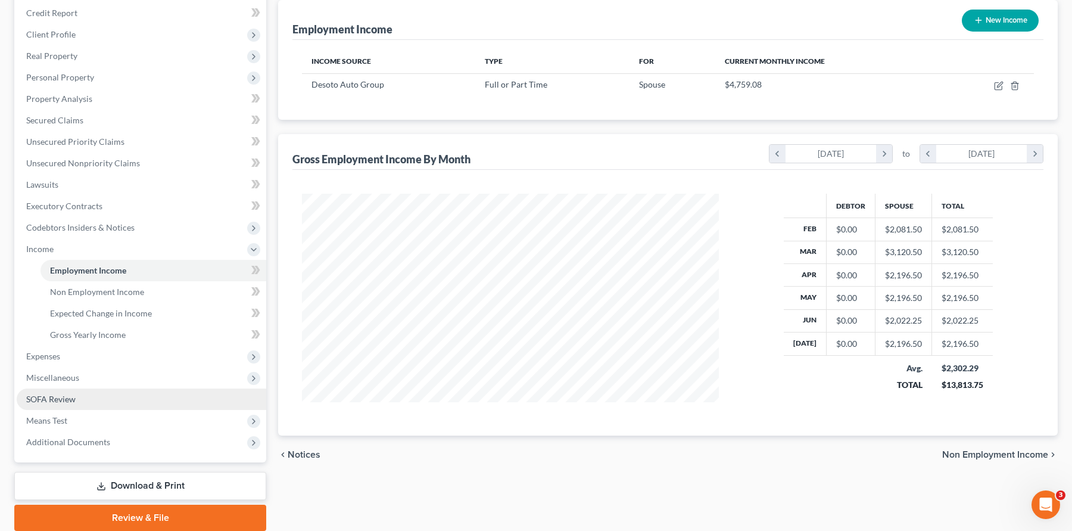
scroll to position [179, 0]
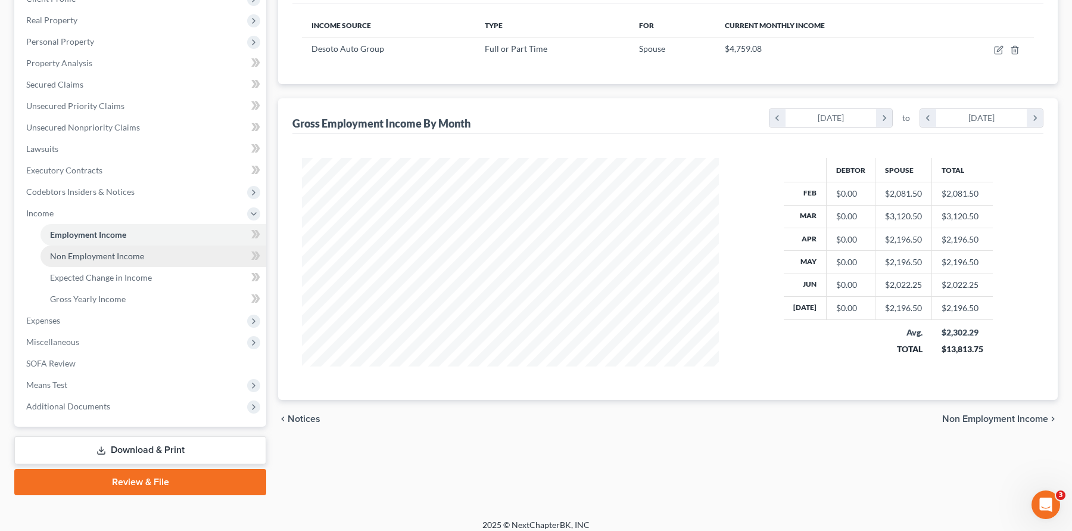
click at [128, 260] on span "Non Employment Income" at bounding box center [97, 256] width 94 height 10
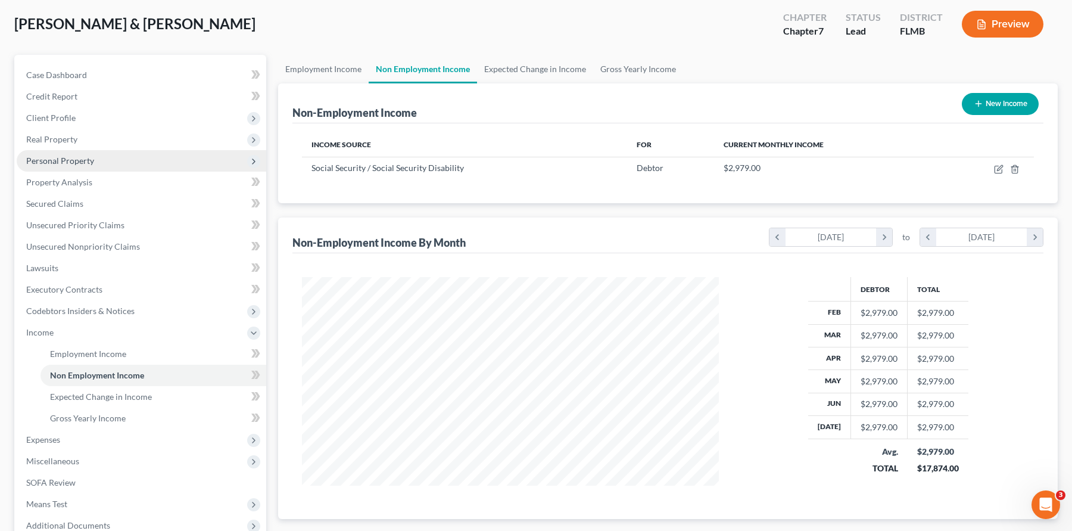
click at [71, 161] on span "Personal Property" at bounding box center [60, 160] width 68 height 10
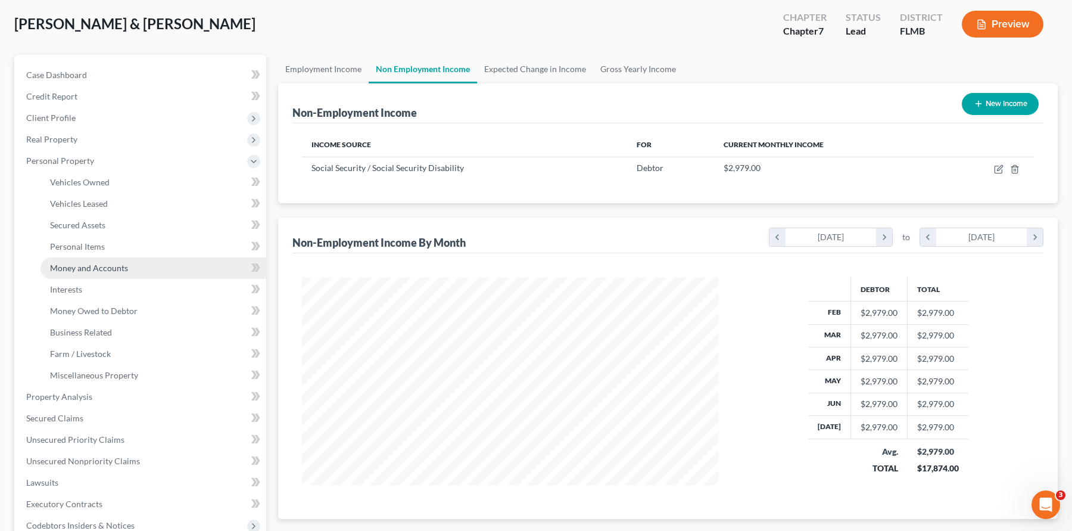
click at [105, 264] on span "Money and Accounts" at bounding box center [89, 268] width 78 height 10
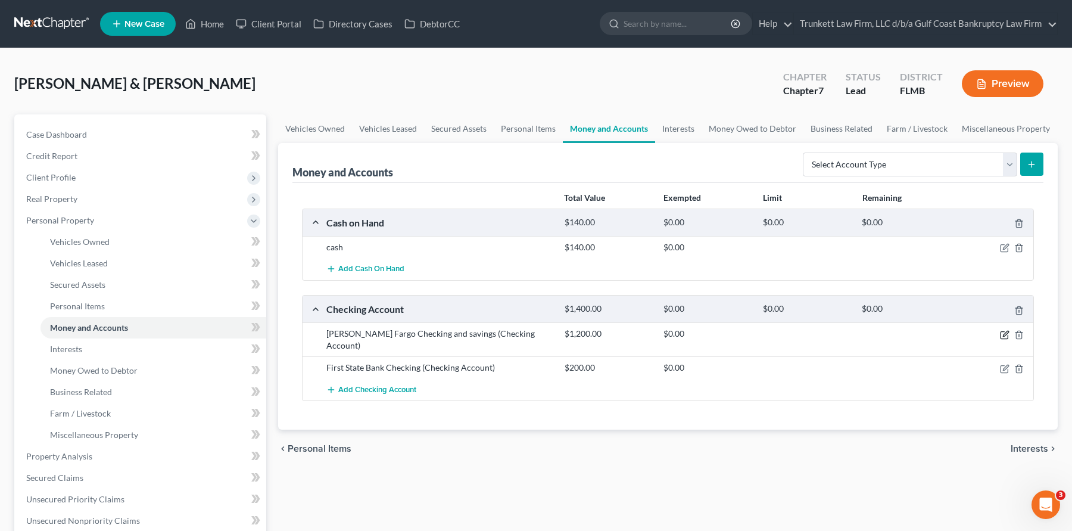
click at [1004, 332] on icon "button" at bounding box center [1005, 335] width 10 height 10
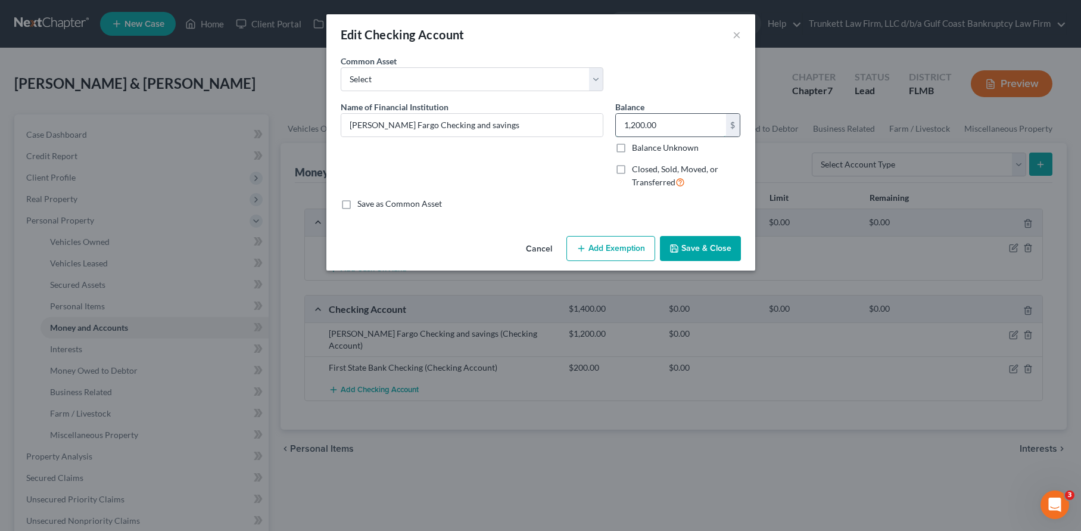
click at [662, 127] on input "1,200.00" at bounding box center [671, 125] width 110 height 23
type input "200"
click at [696, 248] on button "Save & Close" at bounding box center [700, 248] width 81 height 25
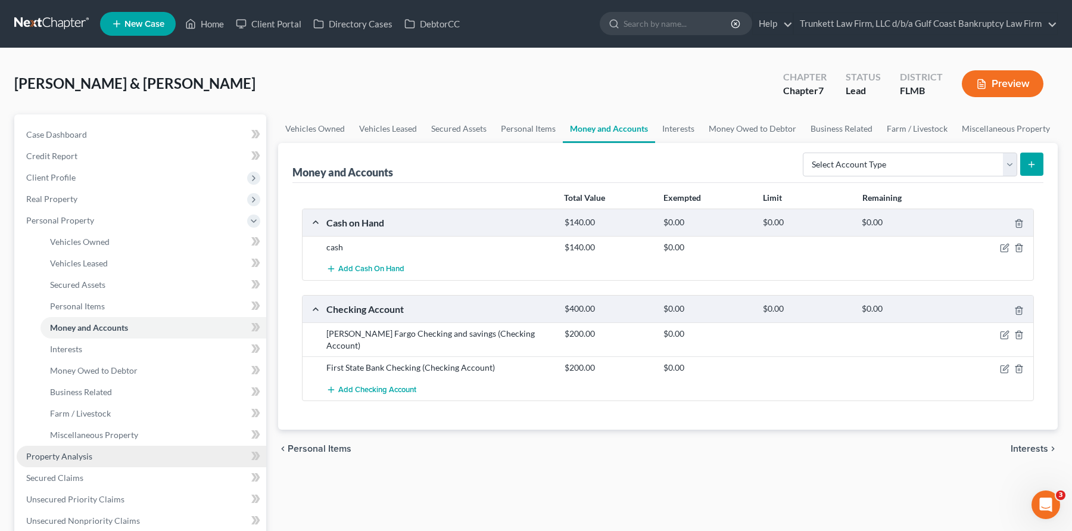
drag, startPoint x: 73, startPoint y: 455, endPoint x: 120, endPoint y: 443, distance: 48.5
click at [73, 454] on span "Property Analysis" at bounding box center [59, 456] width 66 height 10
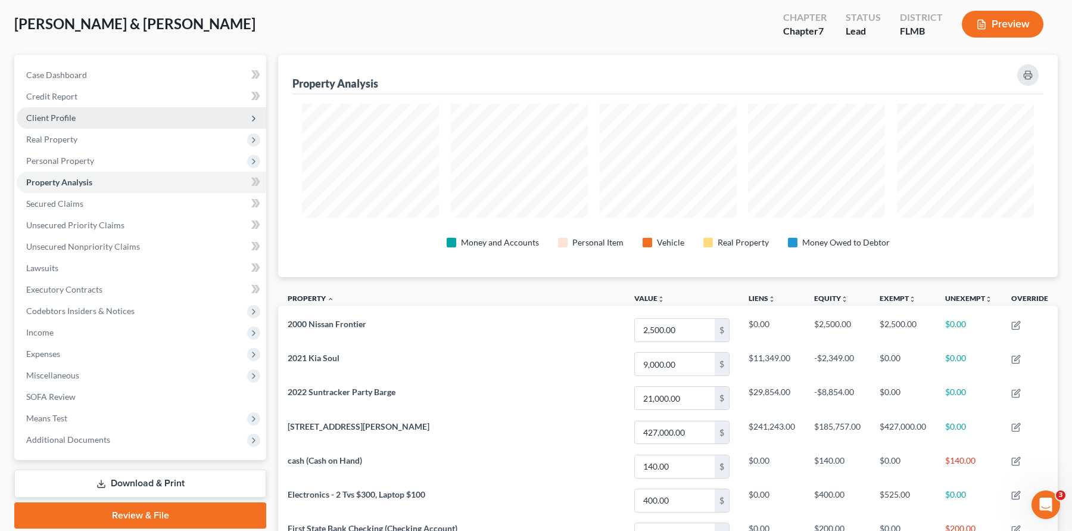
click at [55, 120] on span "Client Profile" at bounding box center [50, 118] width 49 height 10
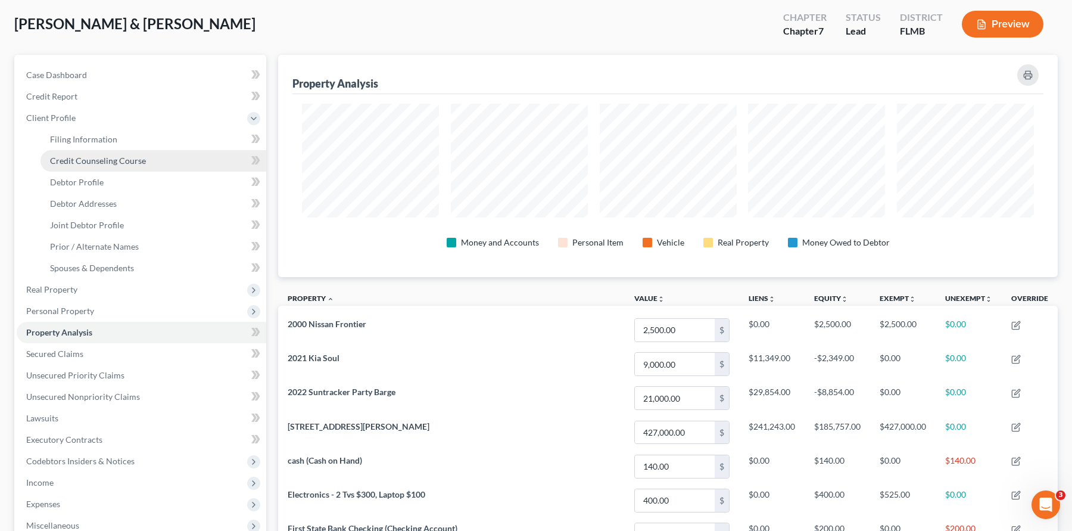
click at [115, 163] on span "Credit Counseling Course" at bounding box center [98, 160] width 96 height 10
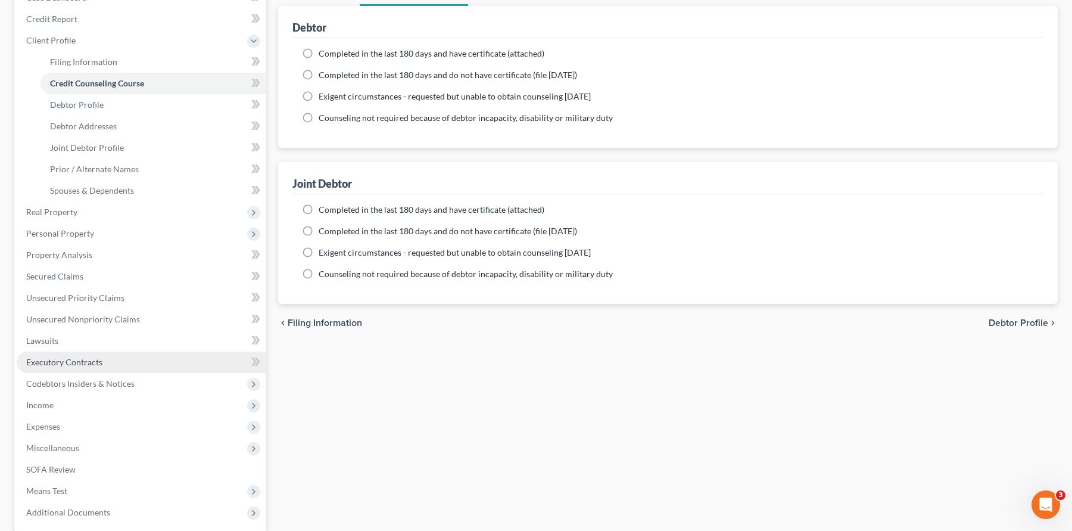
scroll to position [179, 0]
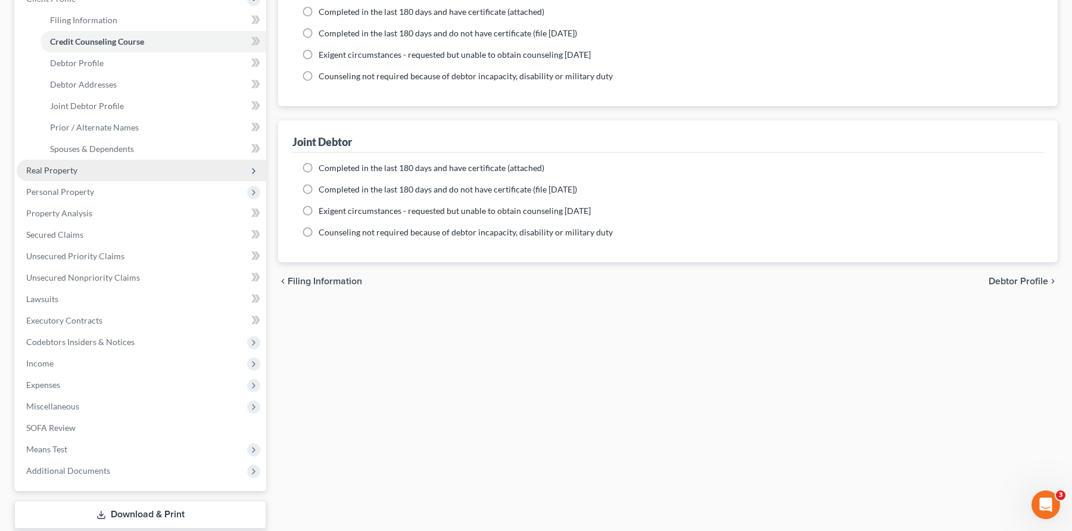
click at [76, 169] on span "Real Property" at bounding box center [51, 170] width 51 height 10
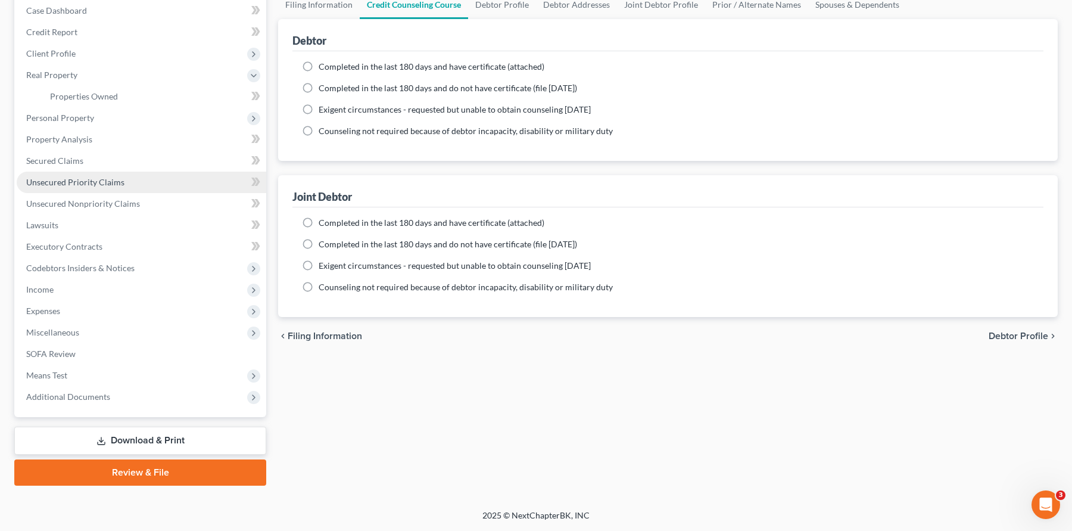
scroll to position [124, 0]
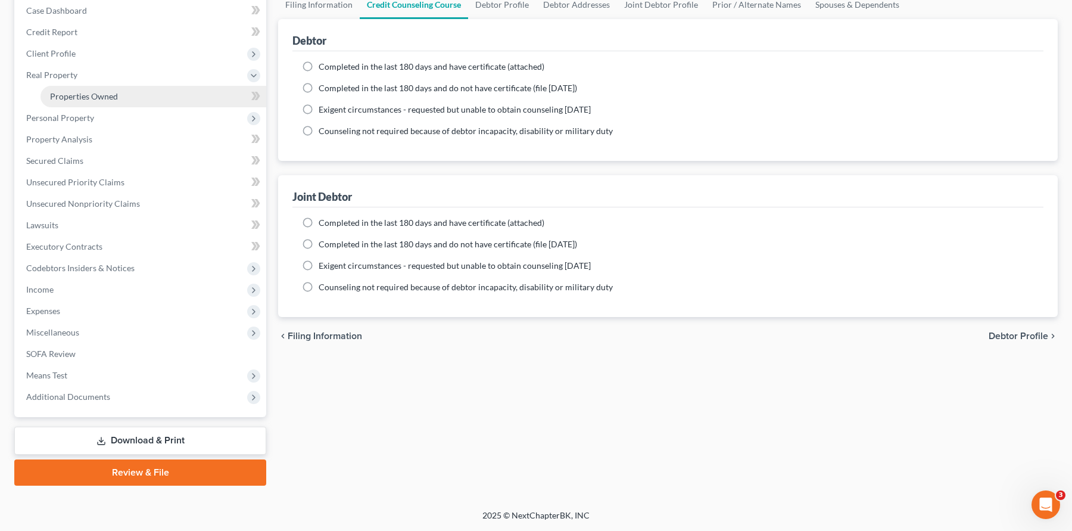
click at [95, 98] on span "Properties Owned" at bounding box center [84, 96] width 68 height 10
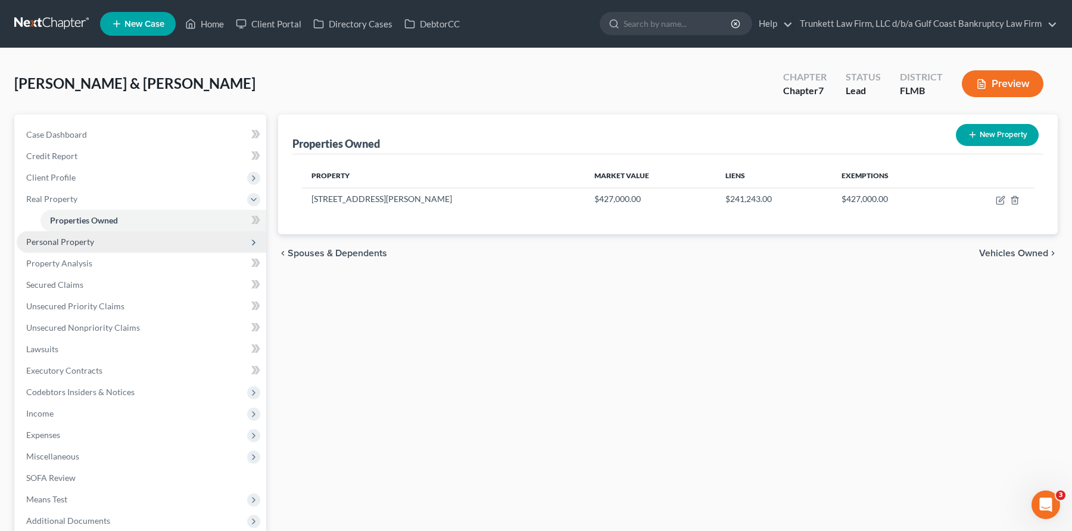
click at [82, 243] on span "Personal Property" at bounding box center [60, 241] width 68 height 10
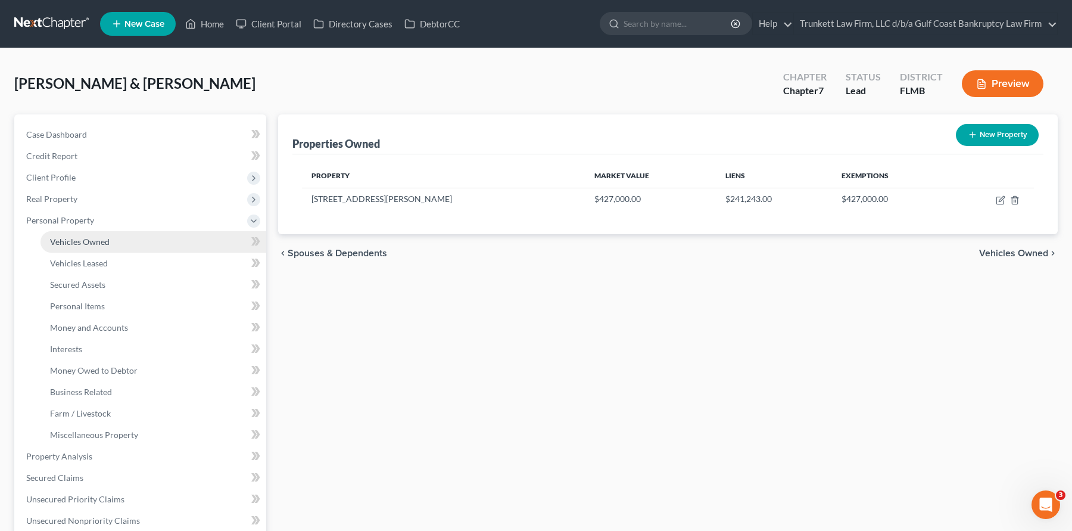
click at [98, 242] on span "Vehicles Owned" at bounding box center [80, 241] width 60 height 10
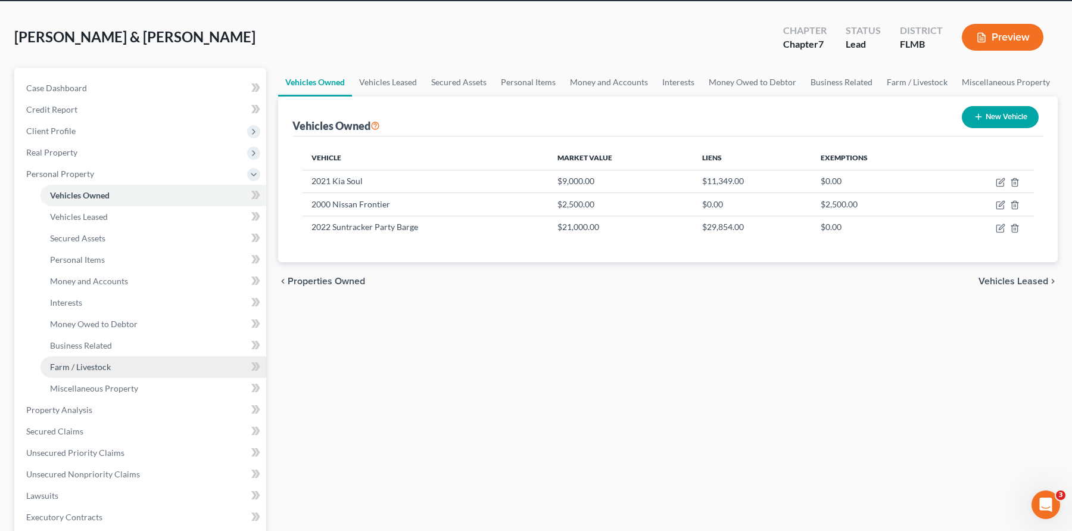
scroll to position [60, 0]
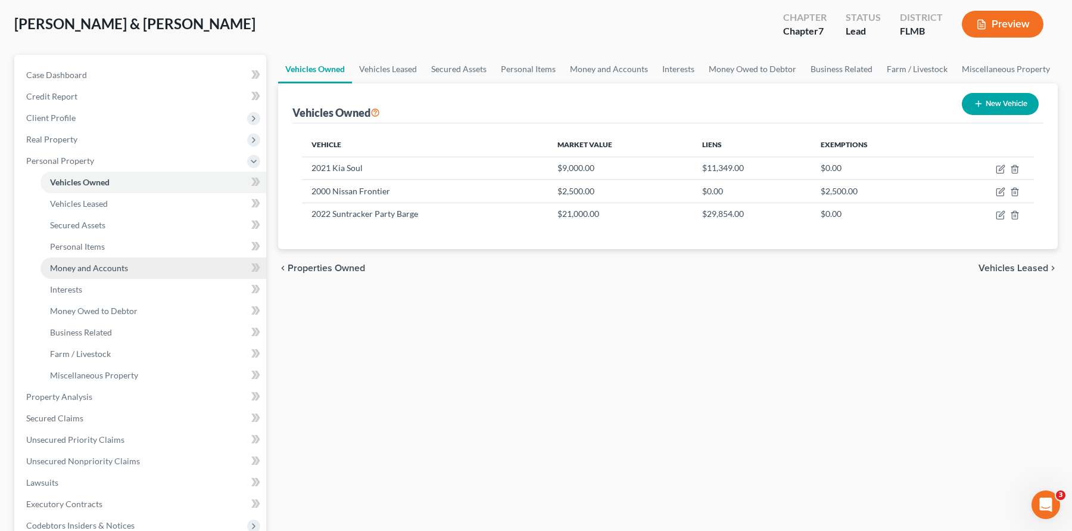
click at [112, 265] on span "Money and Accounts" at bounding box center [89, 268] width 78 height 10
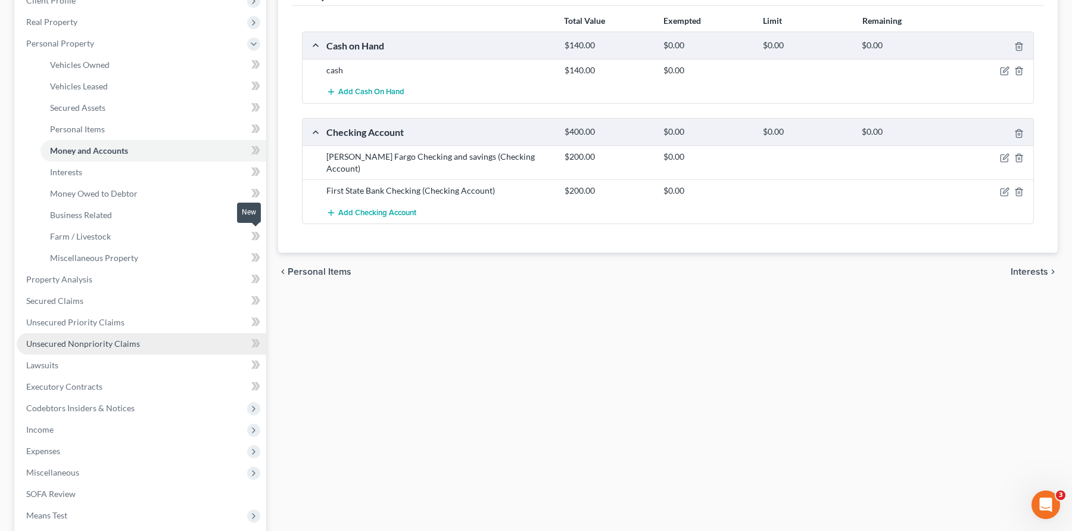
scroll to position [179, 0]
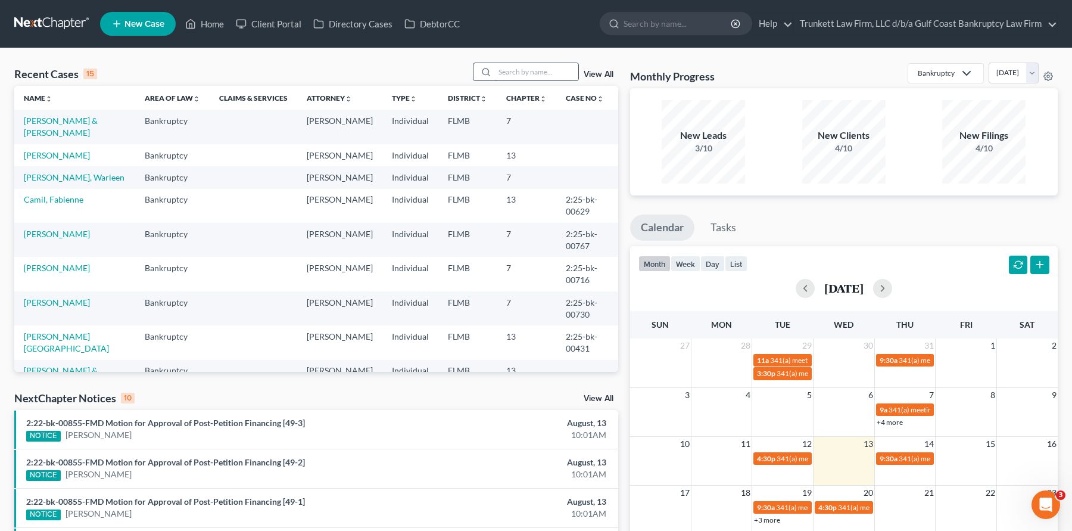
click at [528, 78] on input "search" at bounding box center [536, 71] width 83 height 17
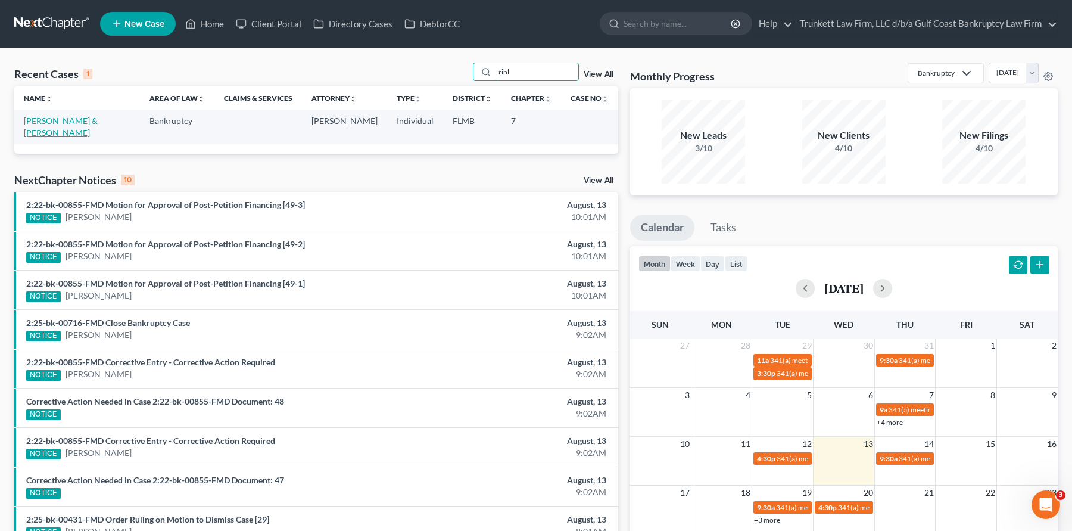
type input "rihl"
click at [76, 121] on link "[PERSON_NAME] & [PERSON_NAME]" at bounding box center [61, 127] width 74 height 22
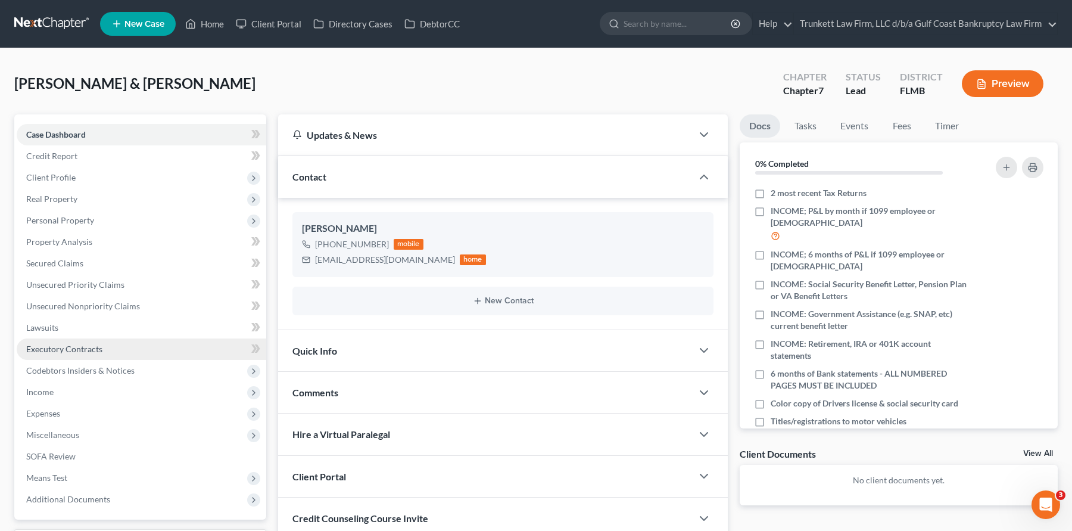
scroll to position [60, 0]
